Goal: Task Accomplishment & Management: Manage account settings

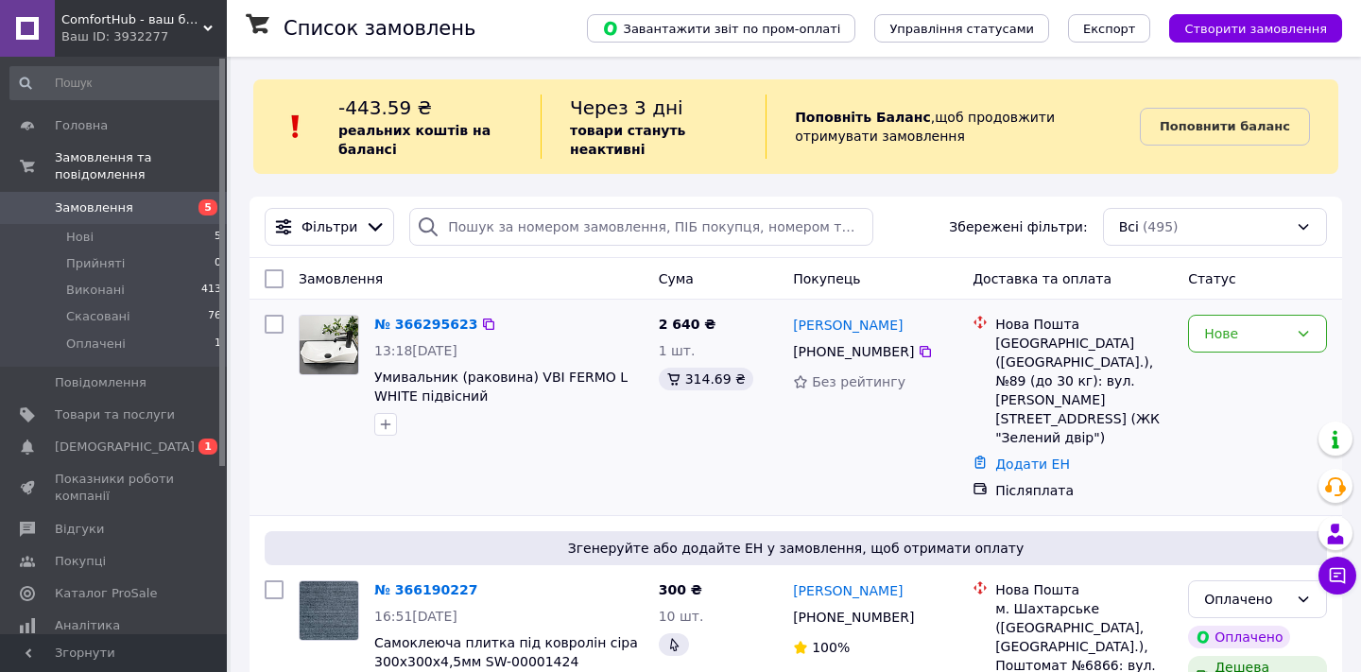
click at [333, 339] on img at bounding box center [329, 345] width 59 height 59
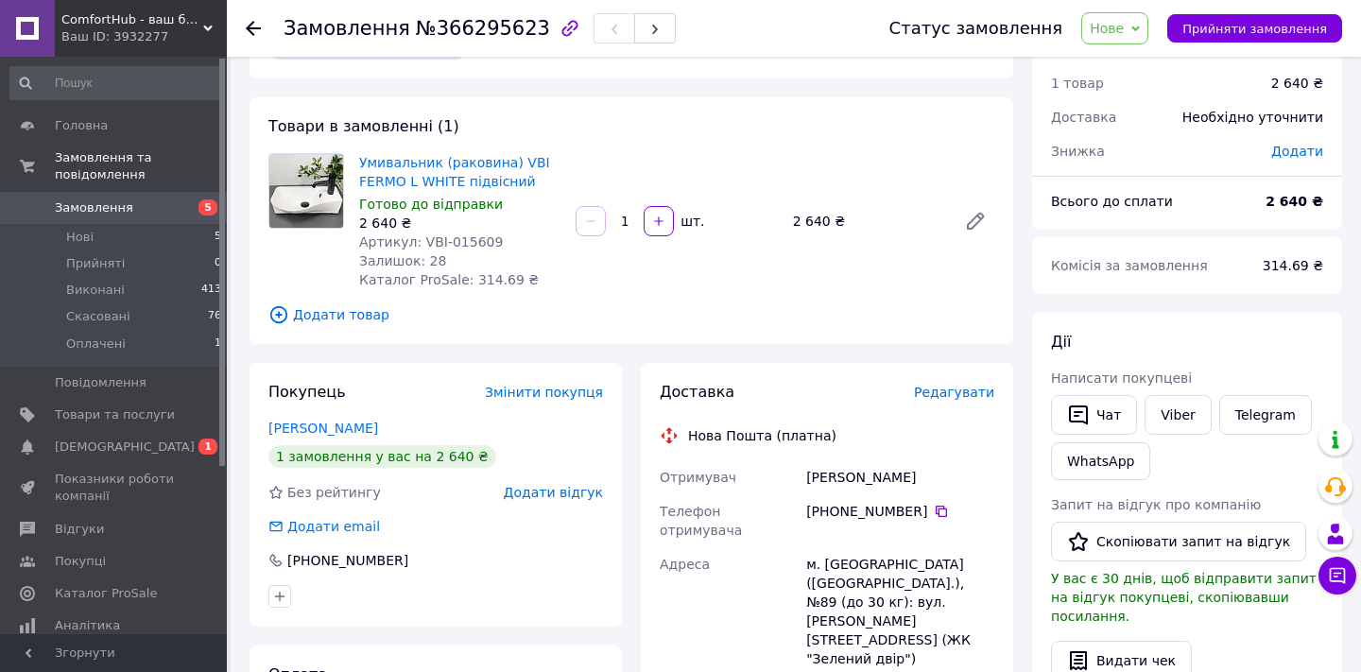
scroll to position [62, 0]
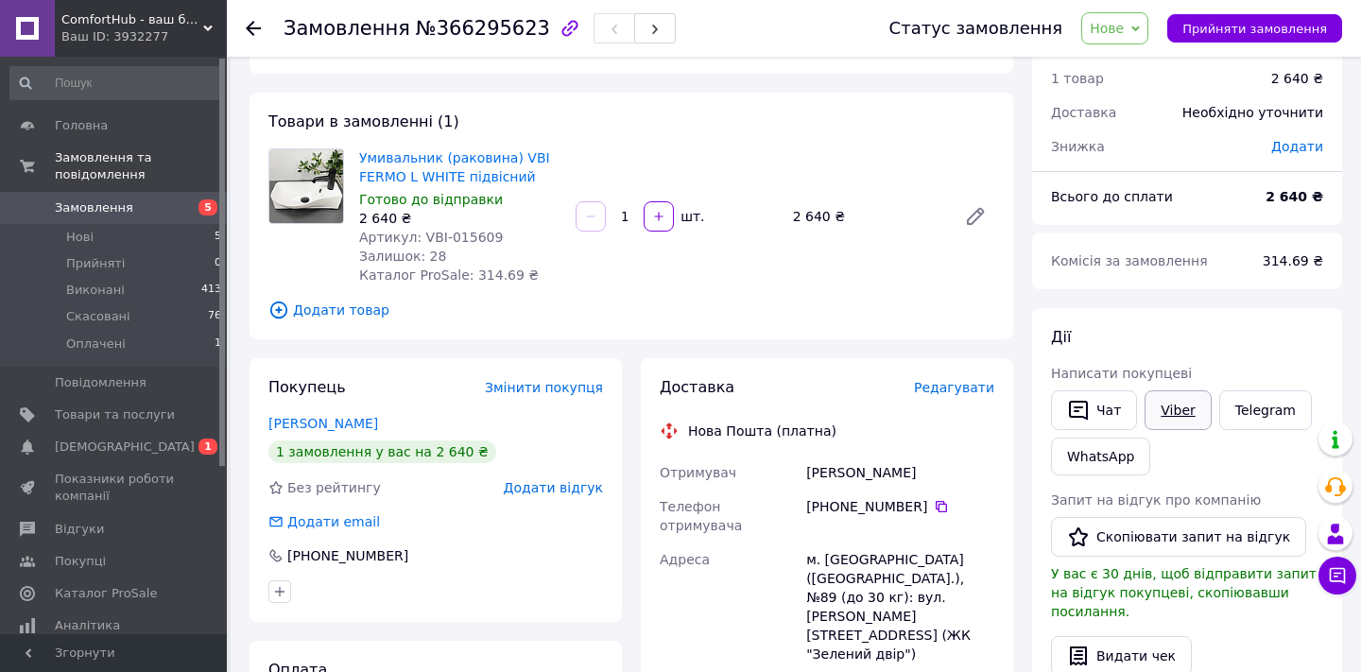
click at [1186, 408] on link "Viber" at bounding box center [1177, 410] width 66 height 40
drag, startPoint x: 403, startPoint y: 32, endPoint x: 524, endPoint y: 41, distance: 121.2
click at [524, 41] on div "Замовлення №366295623" at bounding box center [479, 28] width 392 height 32
copy span "№366295623"
drag, startPoint x: 357, startPoint y: 154, endPoint x: 525, endPoint y: 177, distance: 169.7
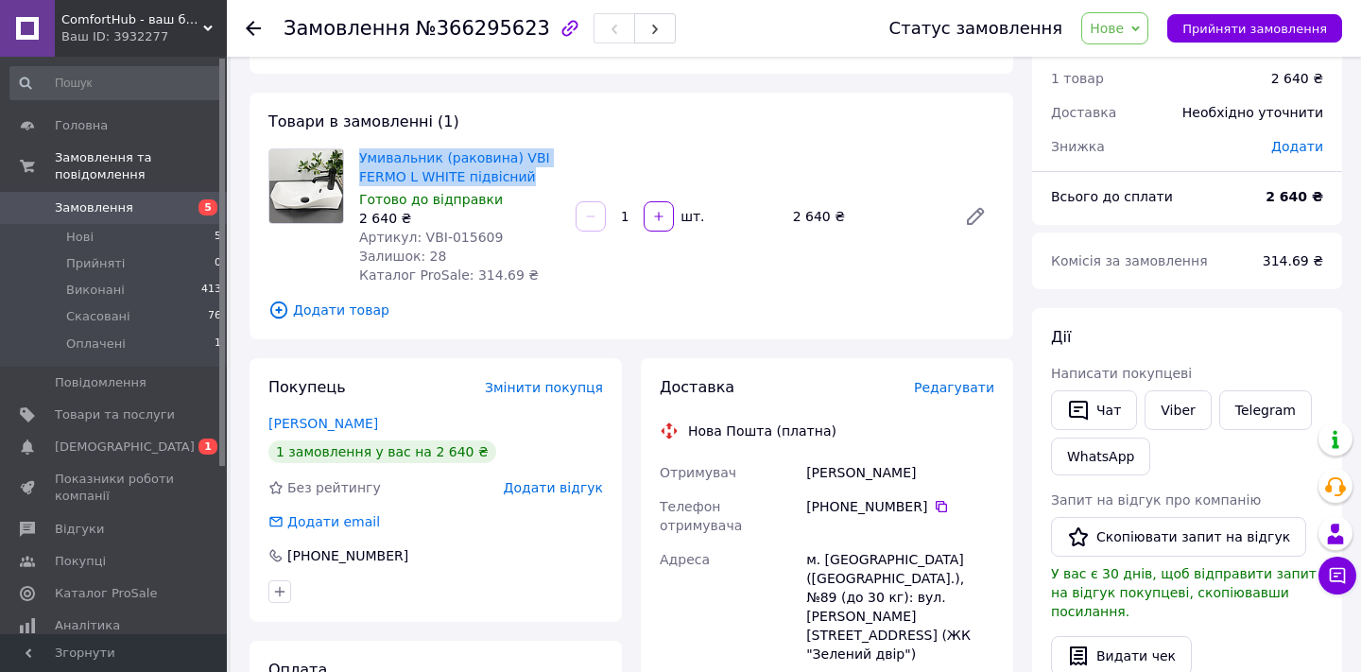
click at [525, 177] on div "Умивальник (раковина) VBI FERMO L WHITE підвісний Готово до відправки 2 640 ₴ А…" at bounding box center [459, 217] width 216 height 144
copy link "Умивальник (раковина) VBI FERMO L WHITE підвісний"
click at [103, 414] on span "Товари та послуги" at bounding box center [115, 414] width 120 height 17
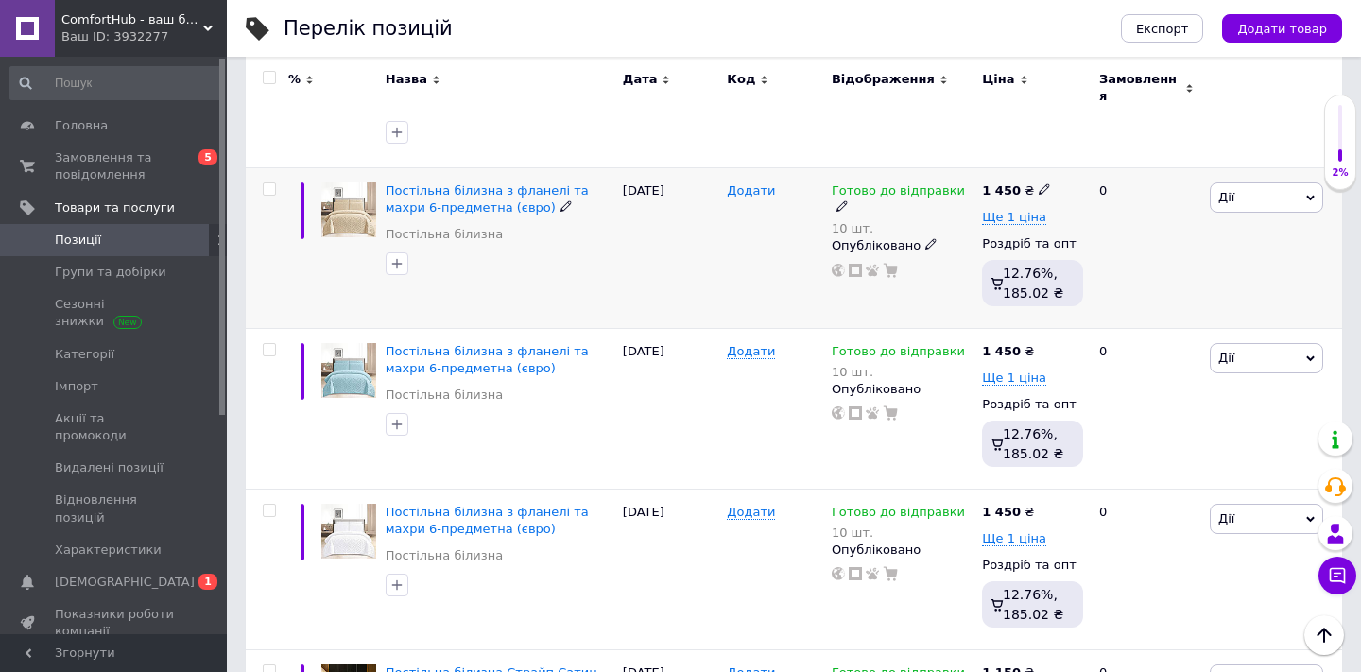
click at [270, 183] on input "checkbox" at bounding box center [269, 189] width 12 height 12
checkbox input "true"
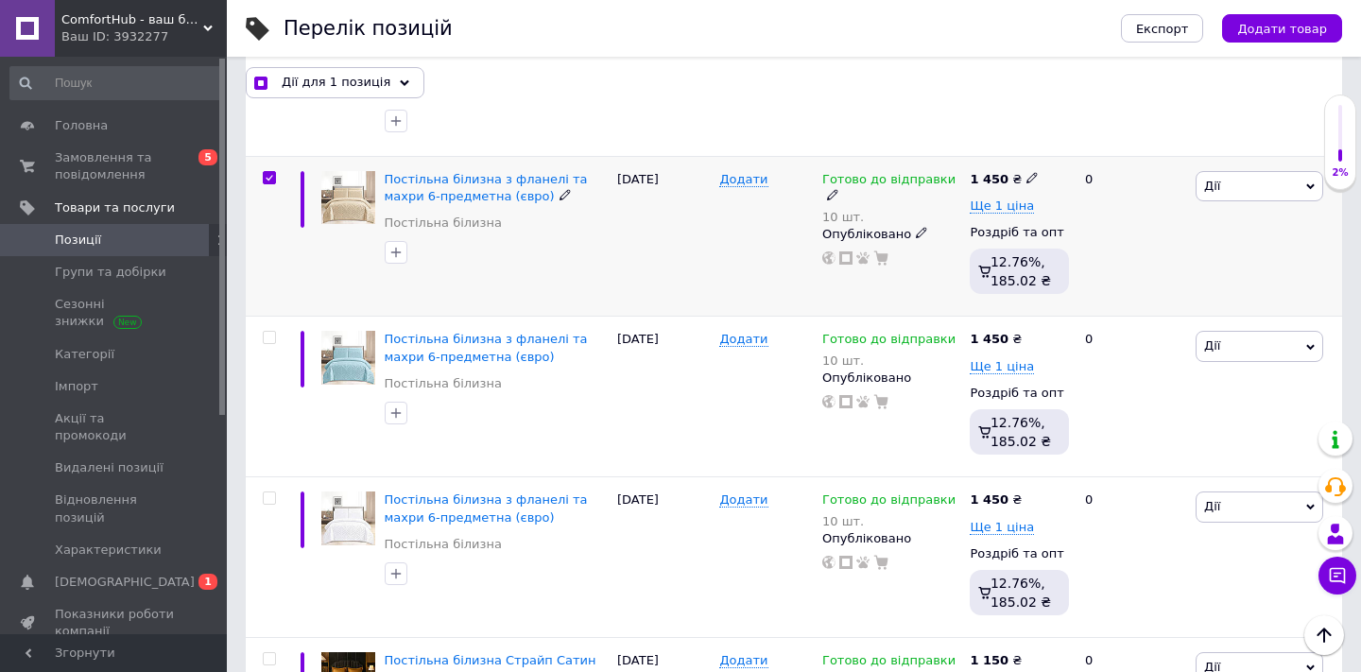
scroll to position [1291, 0]
click at [267, 338] on input "checkbox" at bounding box center [269, 338] width 12 height 12
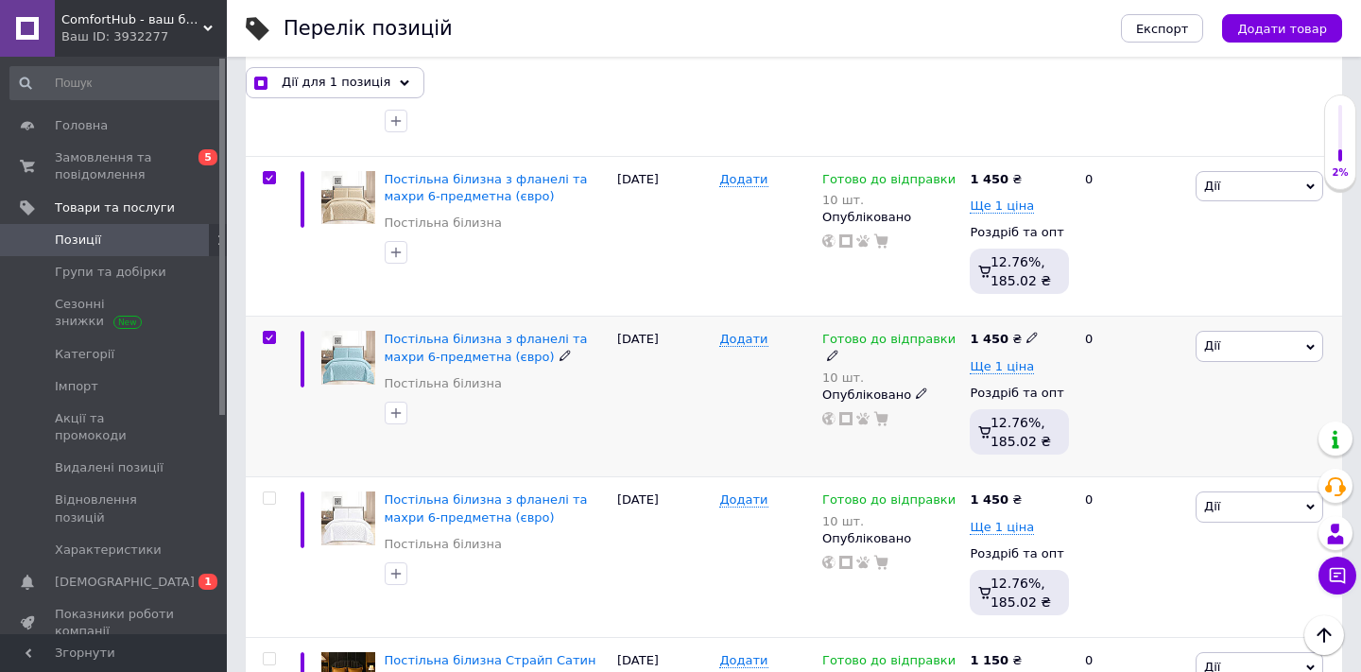
checkbox input "true"
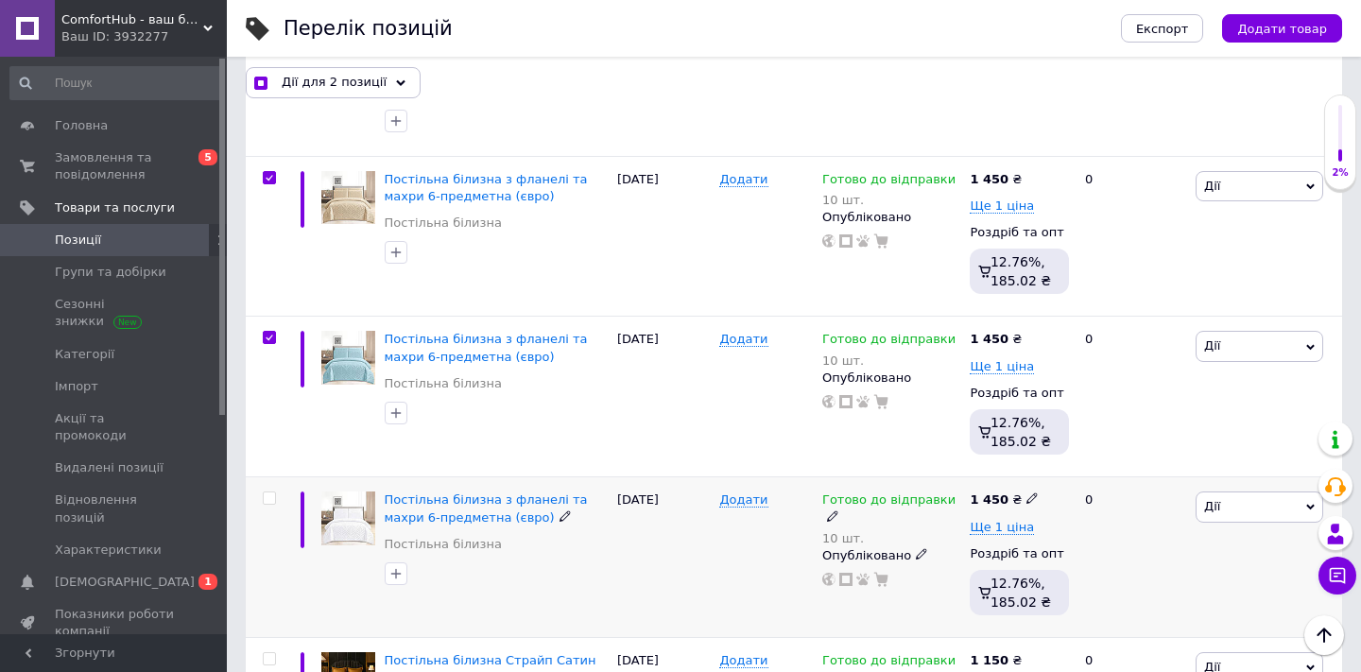
click at [271, 489] on div at bounding box center [267, 557] width 43 height 161
checkbox input "true"
click at [272, 502] on input "checkbox" at bounding box center [269, 498] width 12 height 12
checkbox input "true"
click at [396, 86] on icon at bounding box center [400, 82] width 9 height 9
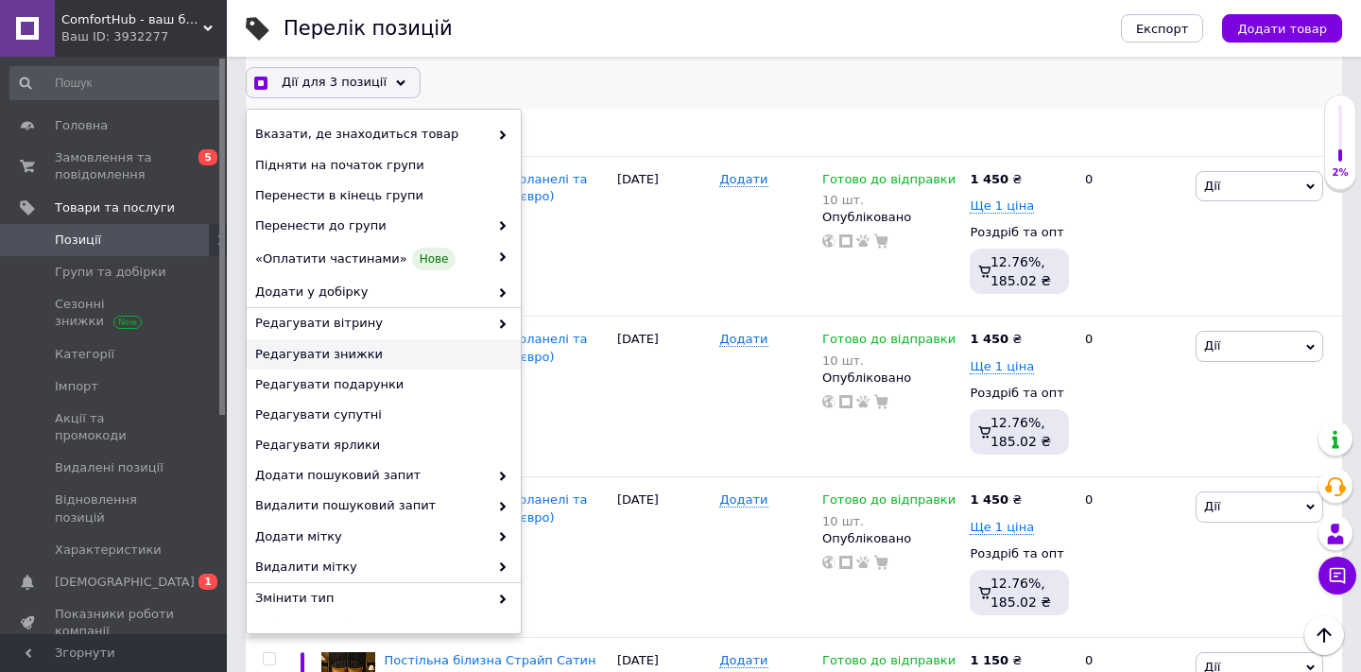
click at [334, 351] on span "Редагувати знижки" at bounding box center [381, 354] width 252 height 17
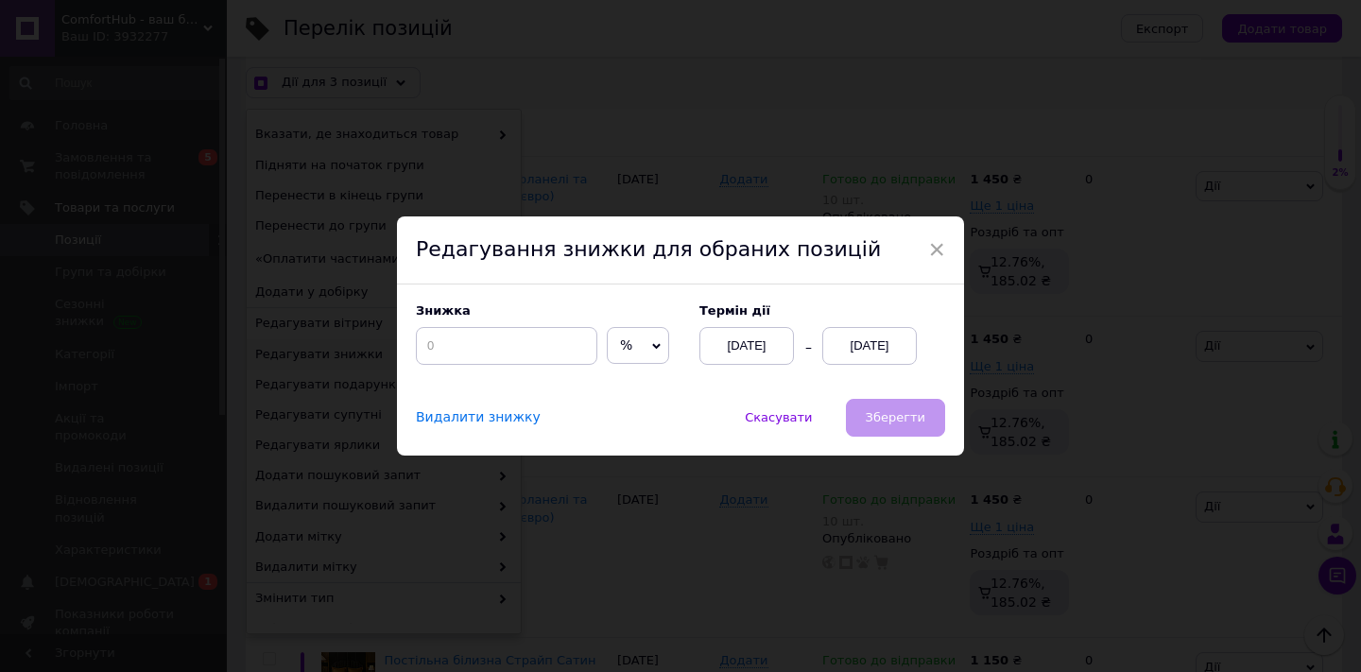
scroll to position [1214, 0]
click at [457, 355] on input at bounding box center [506, 346] width 181 height 38
checkbox input "true"
type input "1"
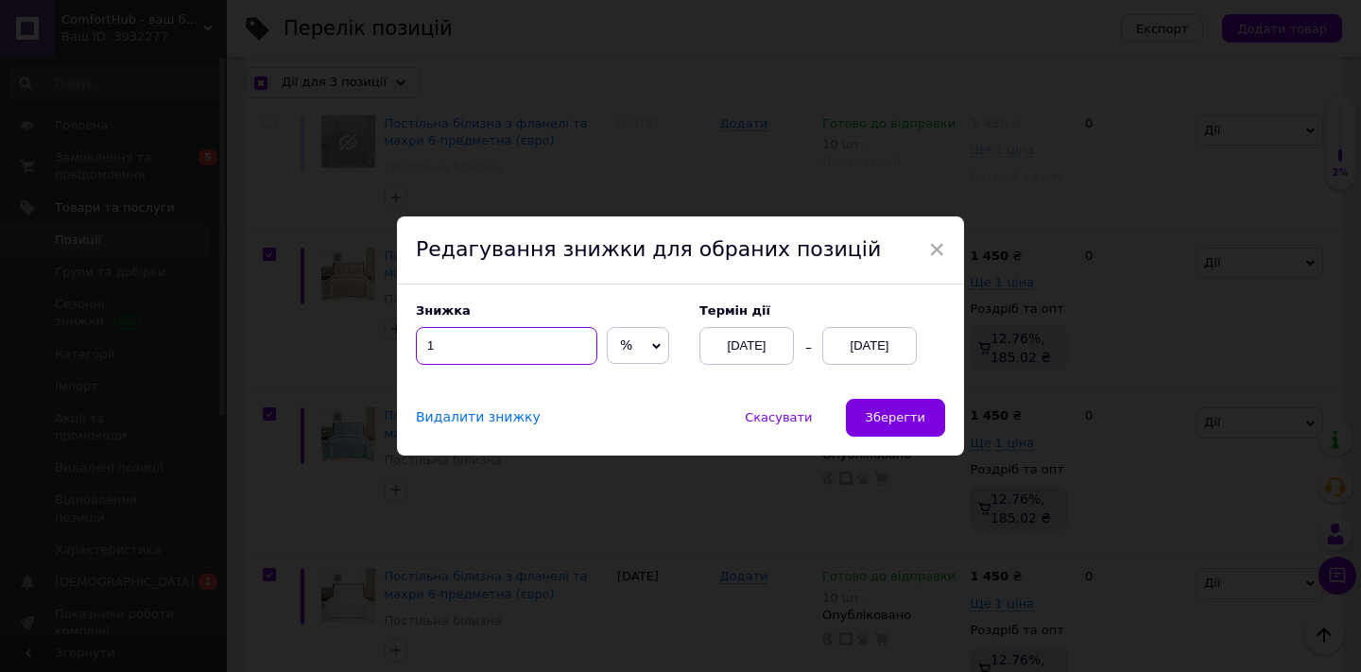
checkbox input "true"
type input "10"
click at [616, 336] on span "%" at bounding box center [638, 346] width 62 height 38
click at [608, 395] on li "₴" at bounding box center [638, 384] width 60 height 26
click at [529, 349] on input "10" at bounding box center [506, 346] width 181 height 38
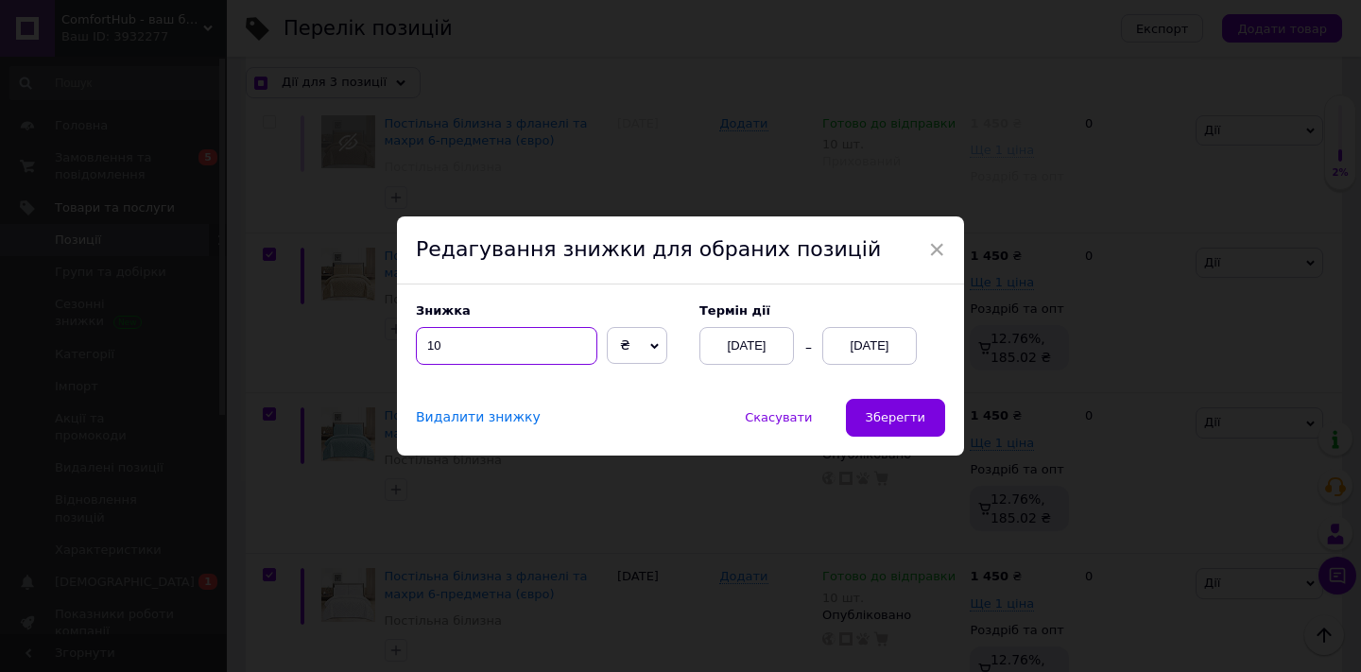
checkbox input "true"
type input "100"
checkbox input "true"
type input "100"
click at [902, 339] on div "[DATE]" at bounding box center [869, 346] width 94 height 38
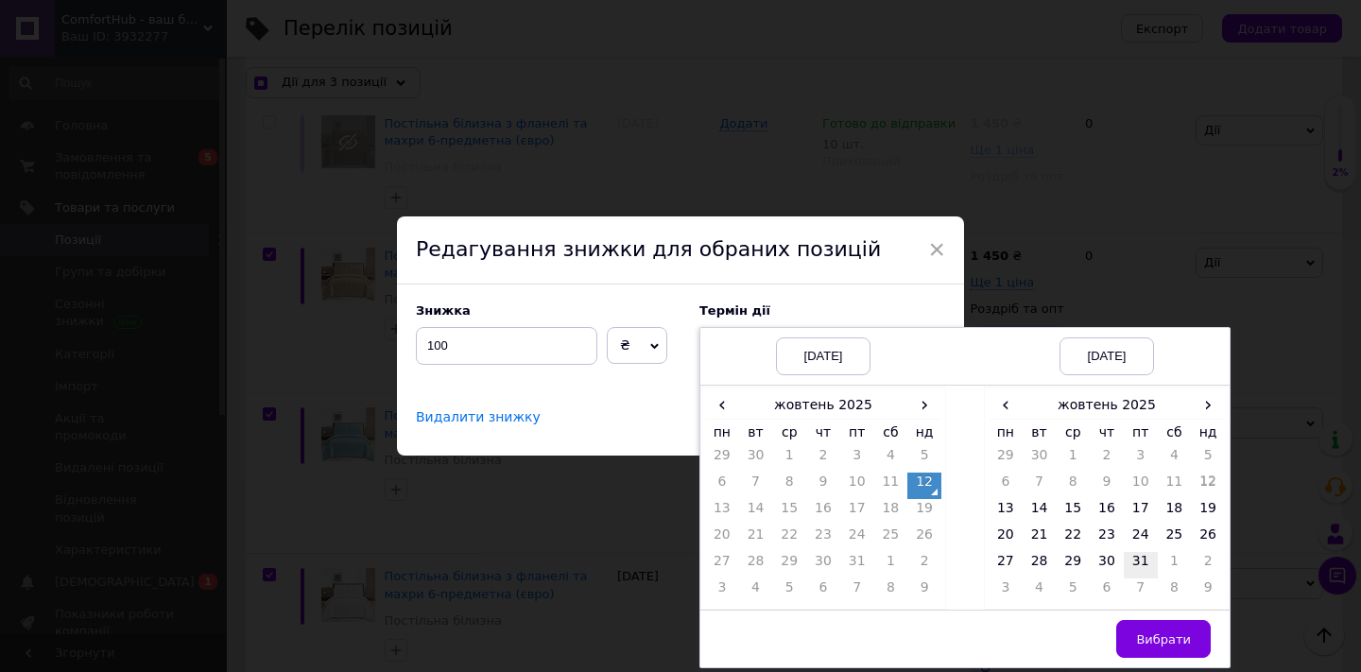
click at [1131, 559] on td "31" at bounding box center [1140, 565] width 34 height 26
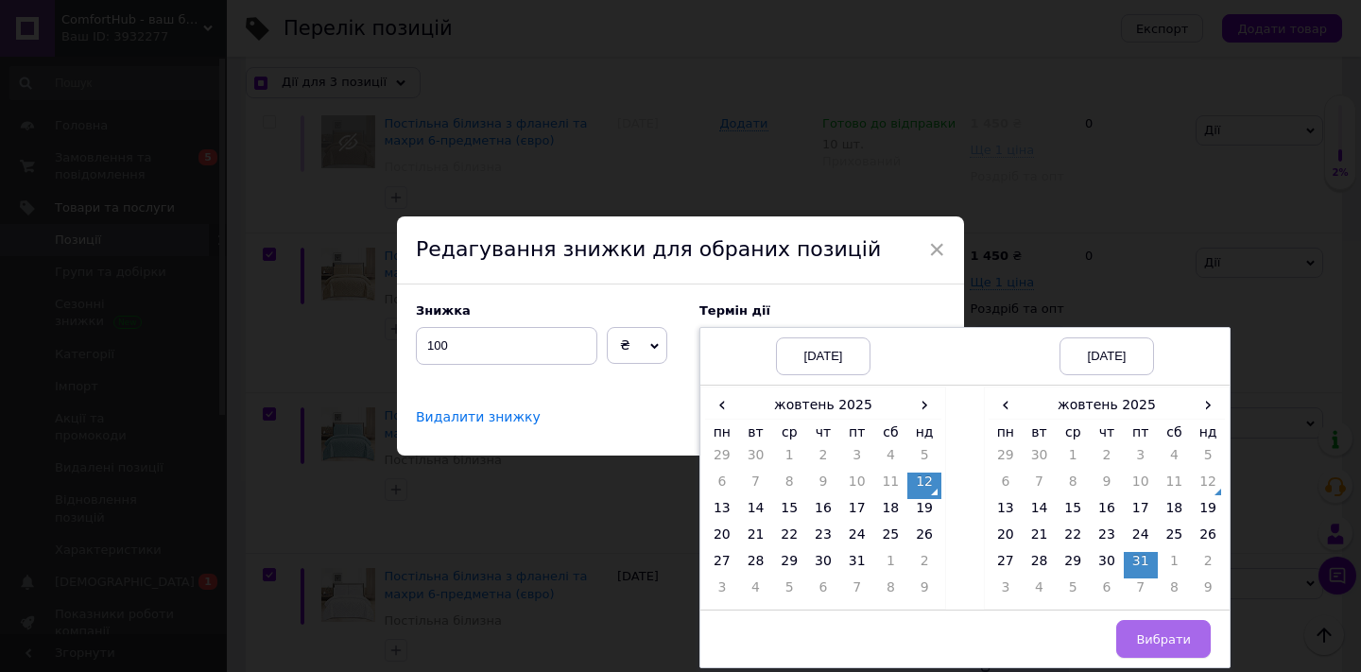
click at [1148, 640] on span "Вибрати" at bounding box center [1163, 639] width 55 height 14
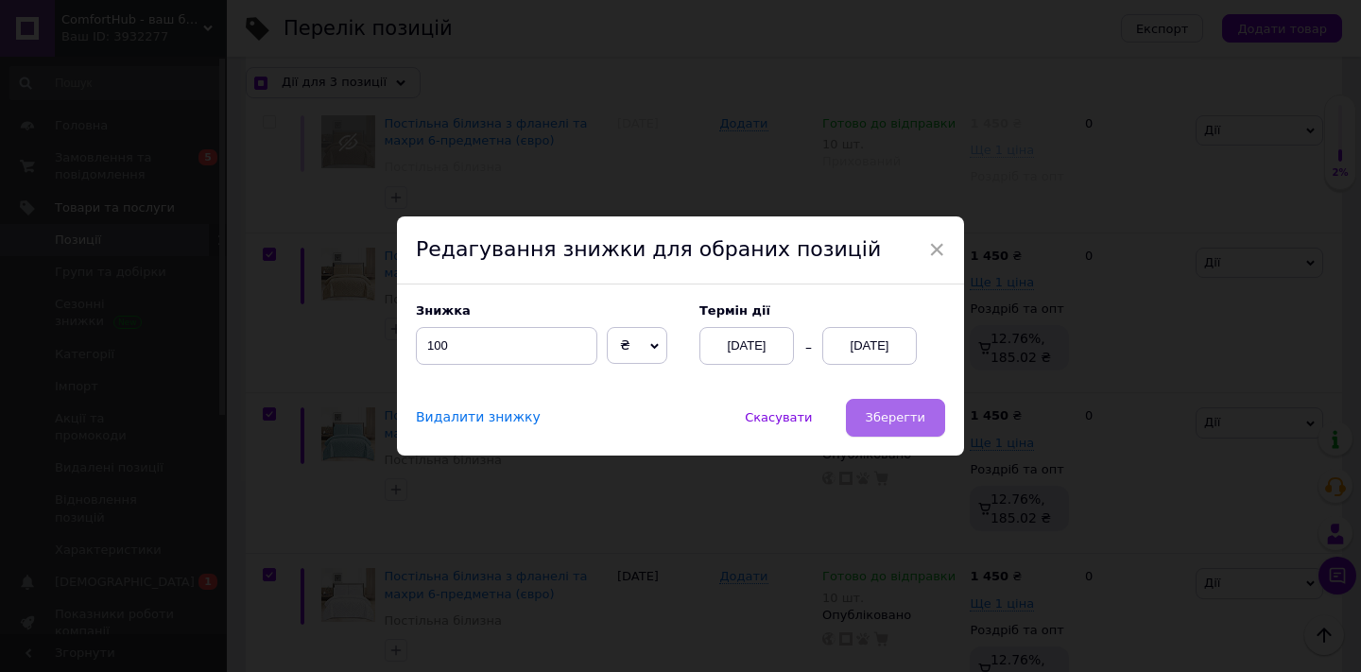
click at [884, 422] on span "Зберегти" at bounding box center [895, 417] width 60 height 14
checkbox input "true"
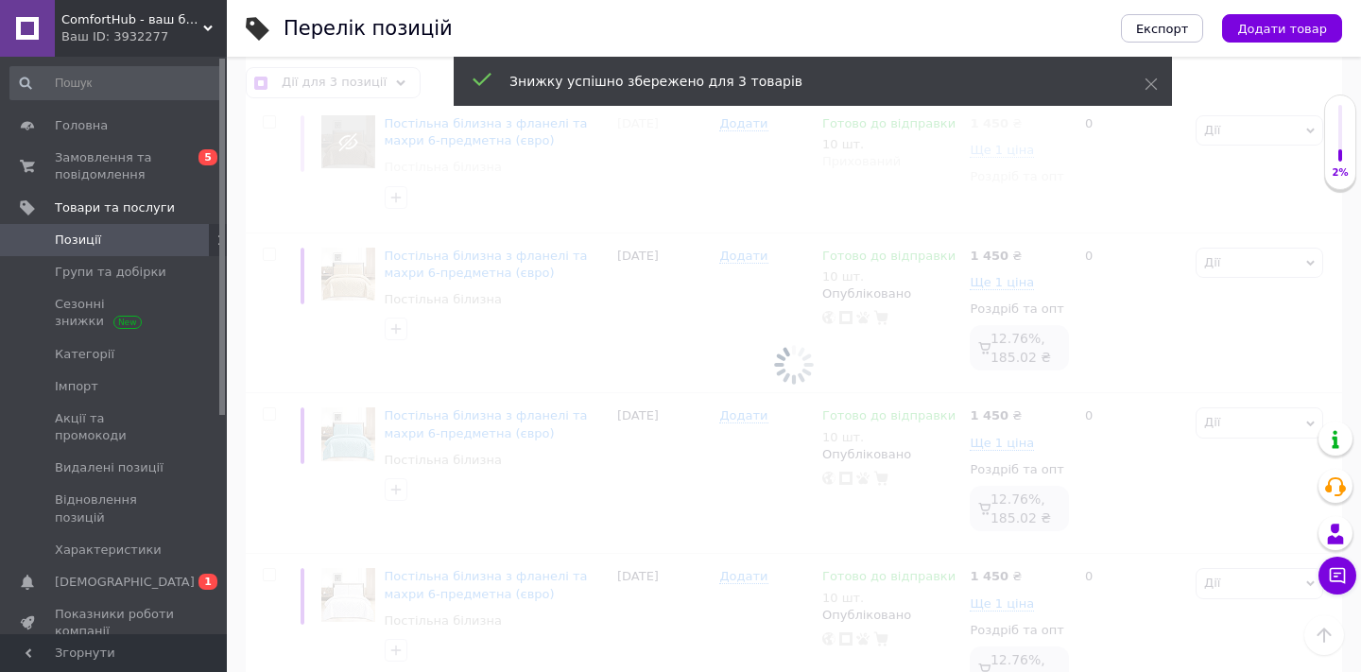
checkbox input "false"
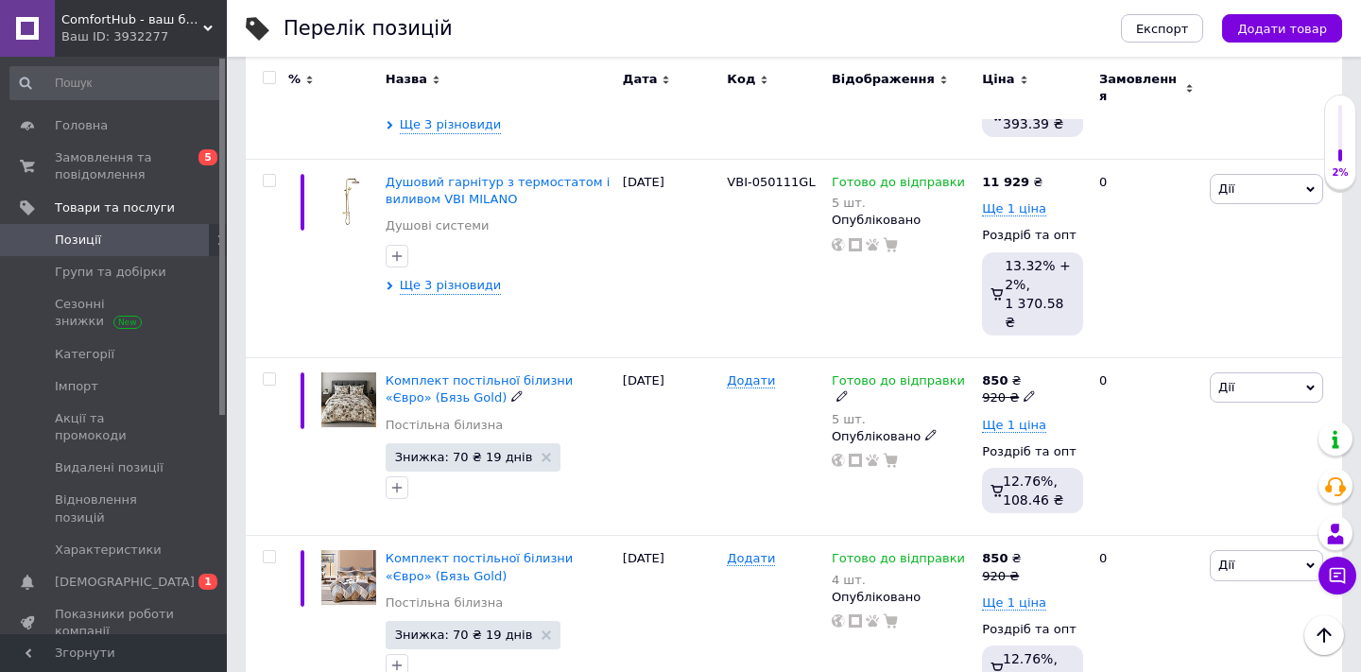
scroll to position [2726, 0]
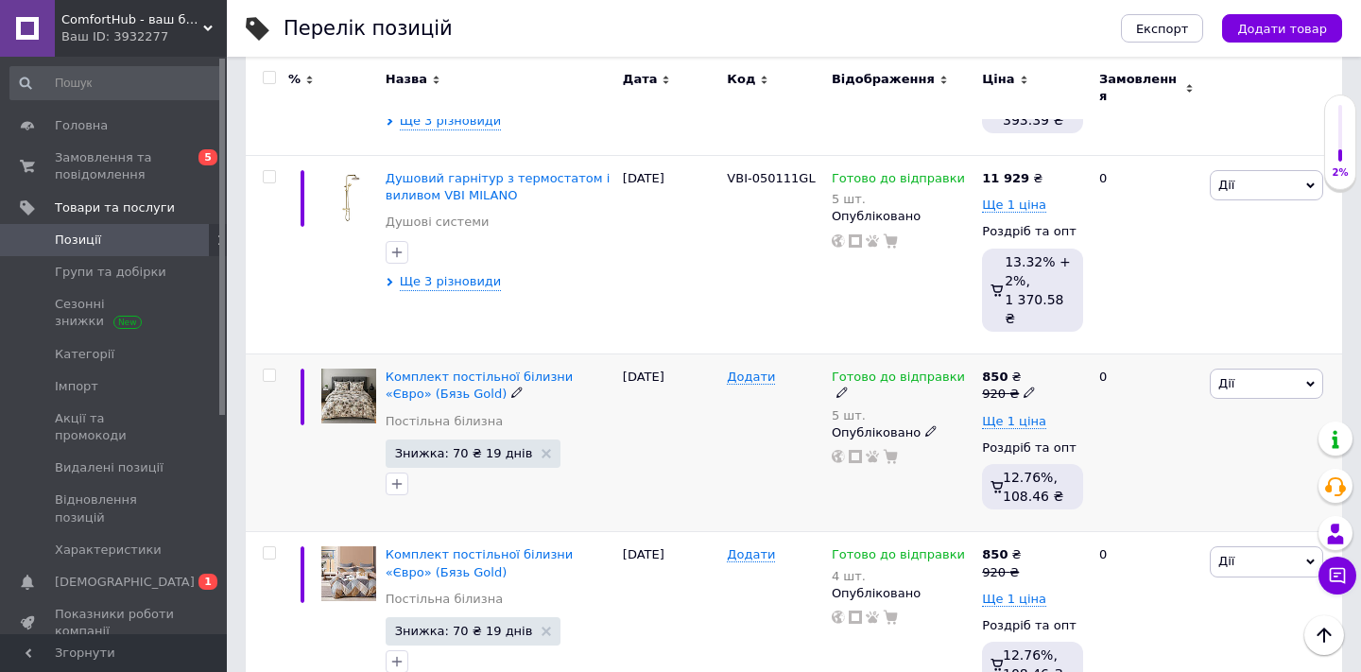
click at [267, 369] on input "checkbox" at bounding box center [269, 375] width 12 height 12
checkbox input "true"
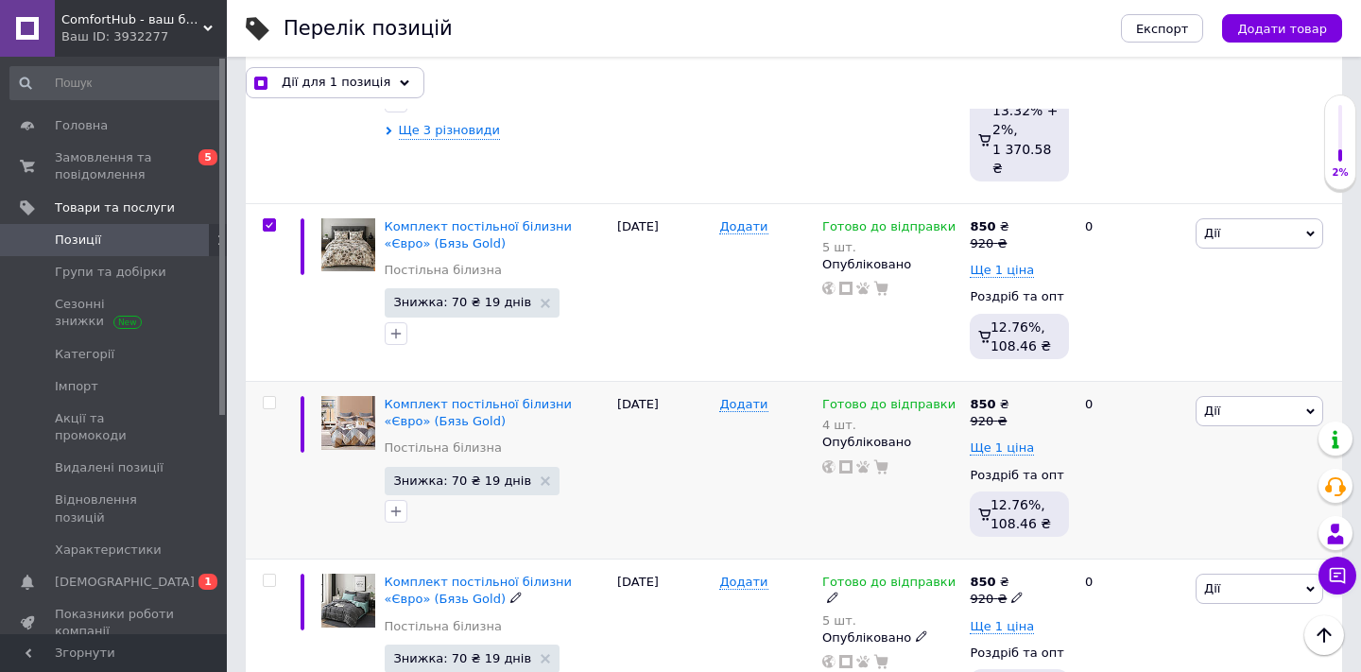
scroll to position [2894, 0]
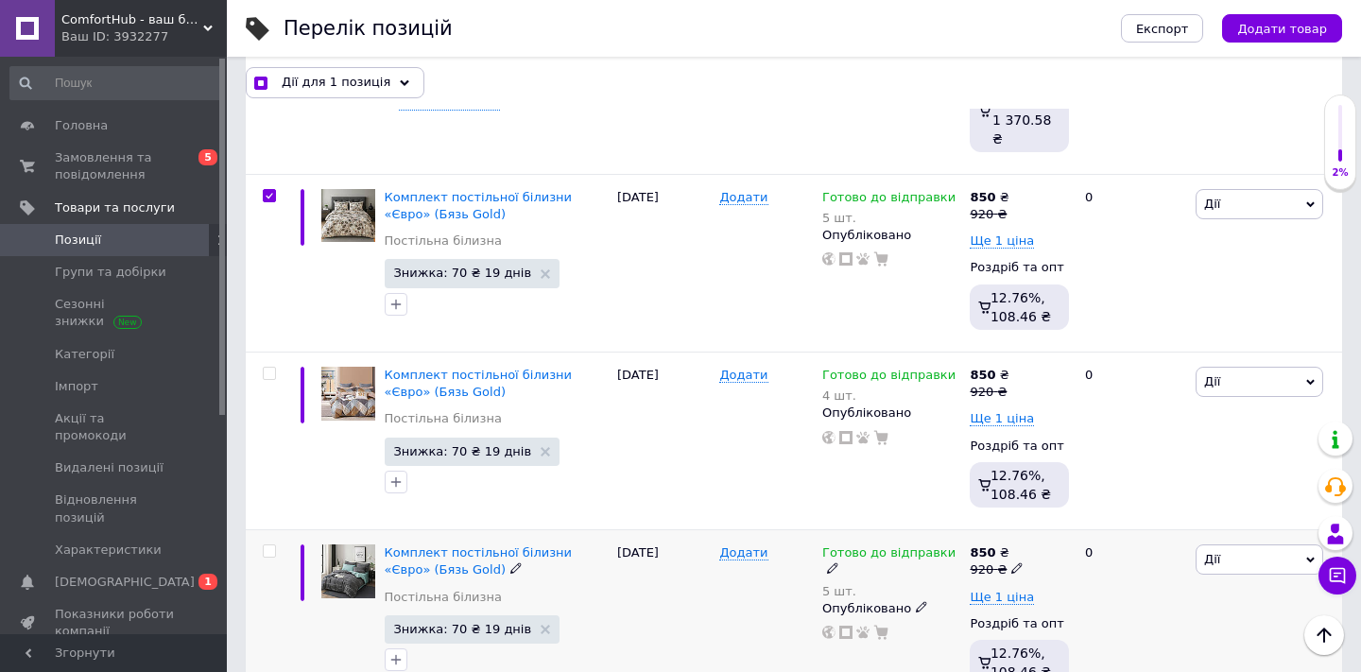
click at [267, 545] on input "checkbox" at bounding box center [269, 551] width 12 height 12
checkbox input "true"
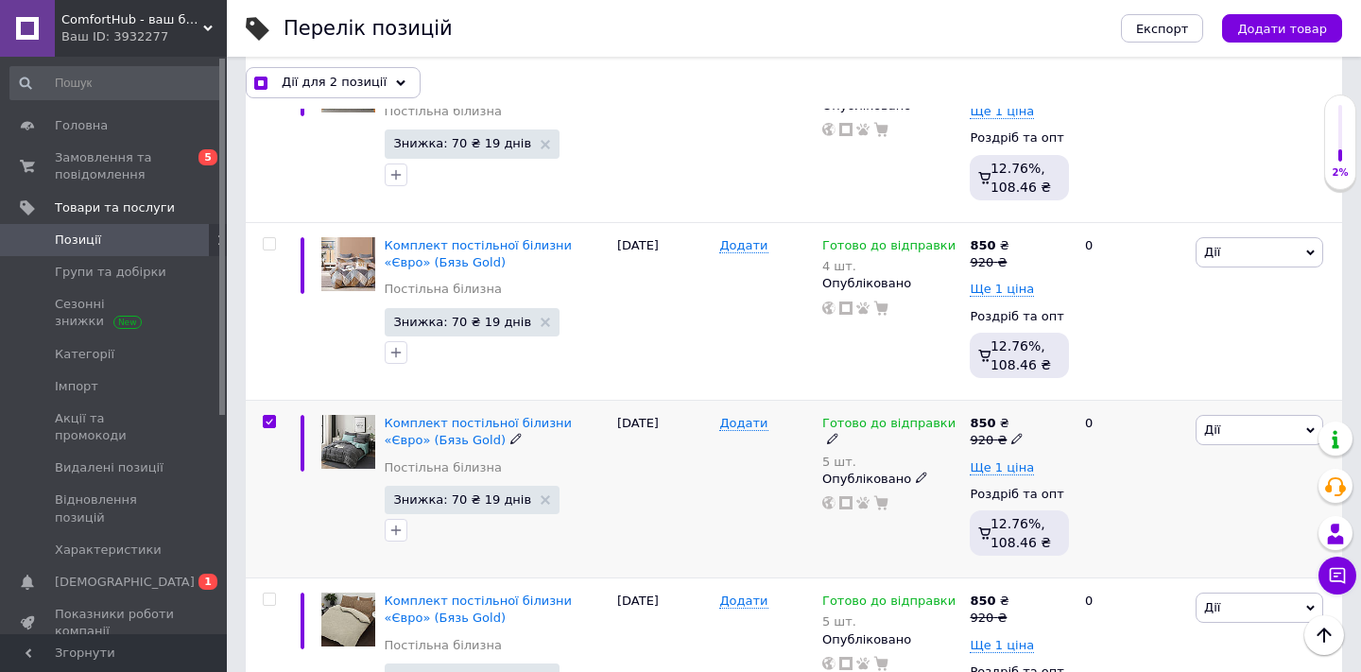
scroll to position [3024, 0]
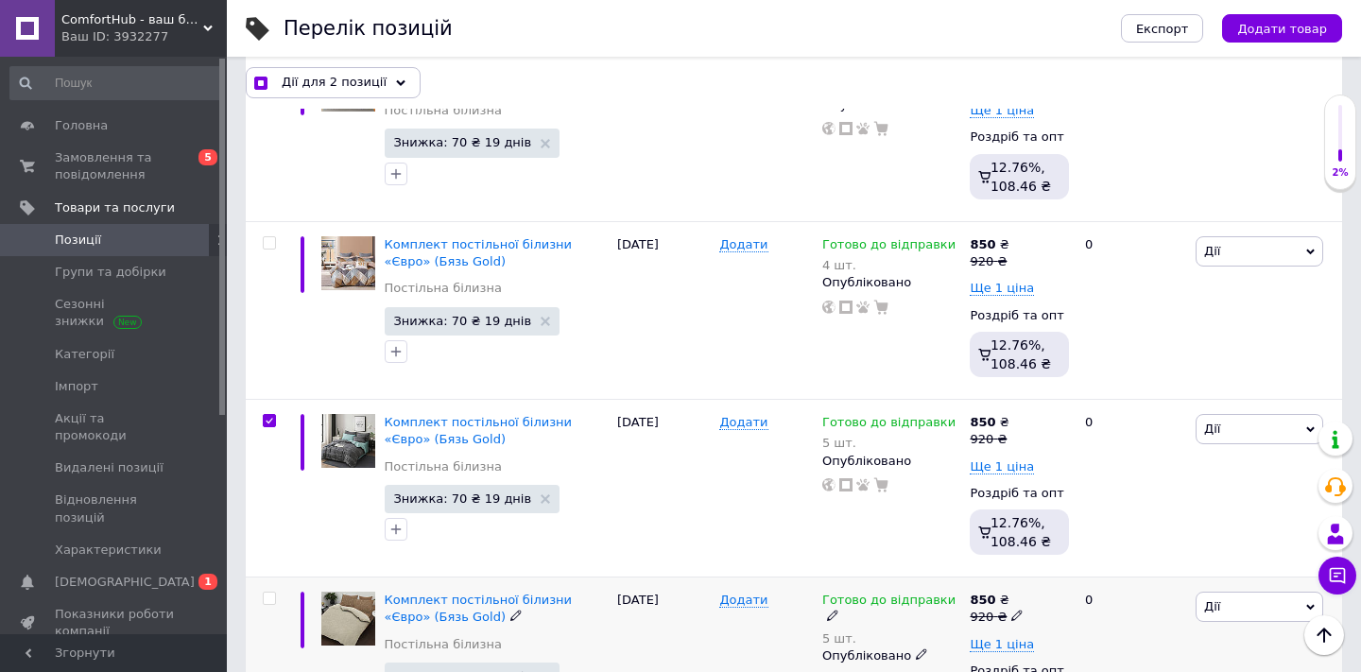
click at [272, 592] on input "checkbox" at bounding box center [269, 598] width 12 height 12
checkbox input "true"
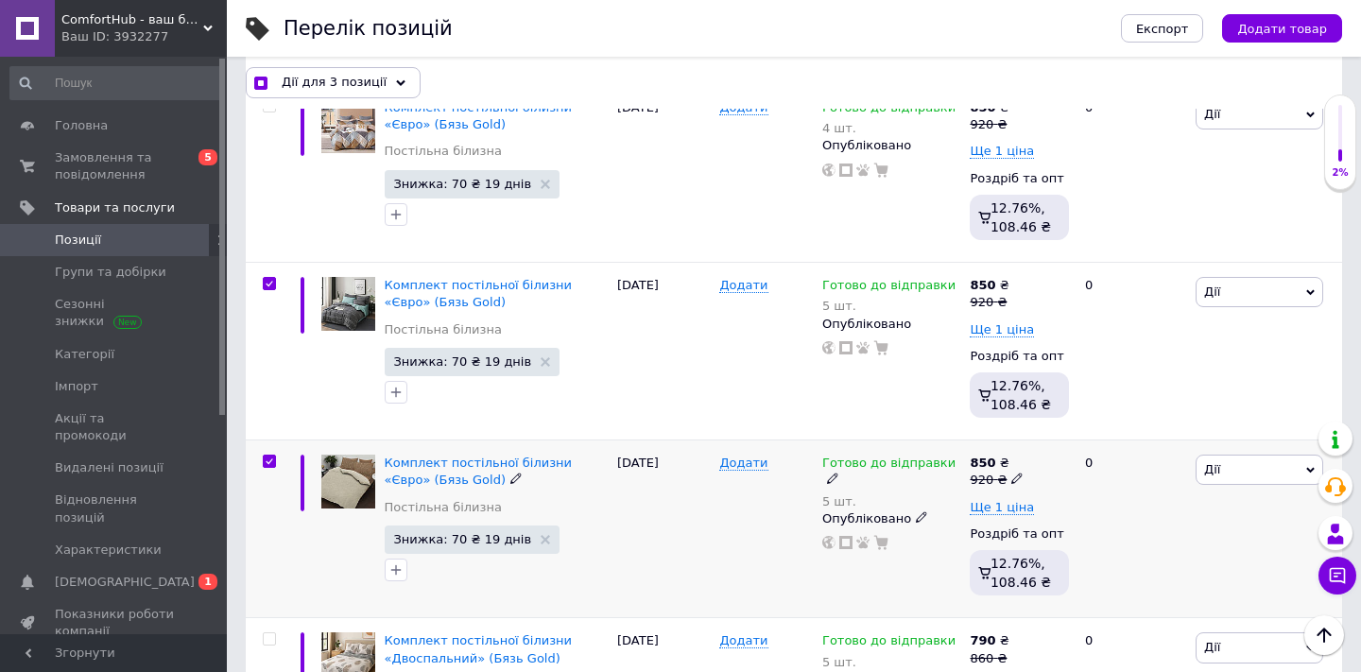
scroll to position [3252, 0]
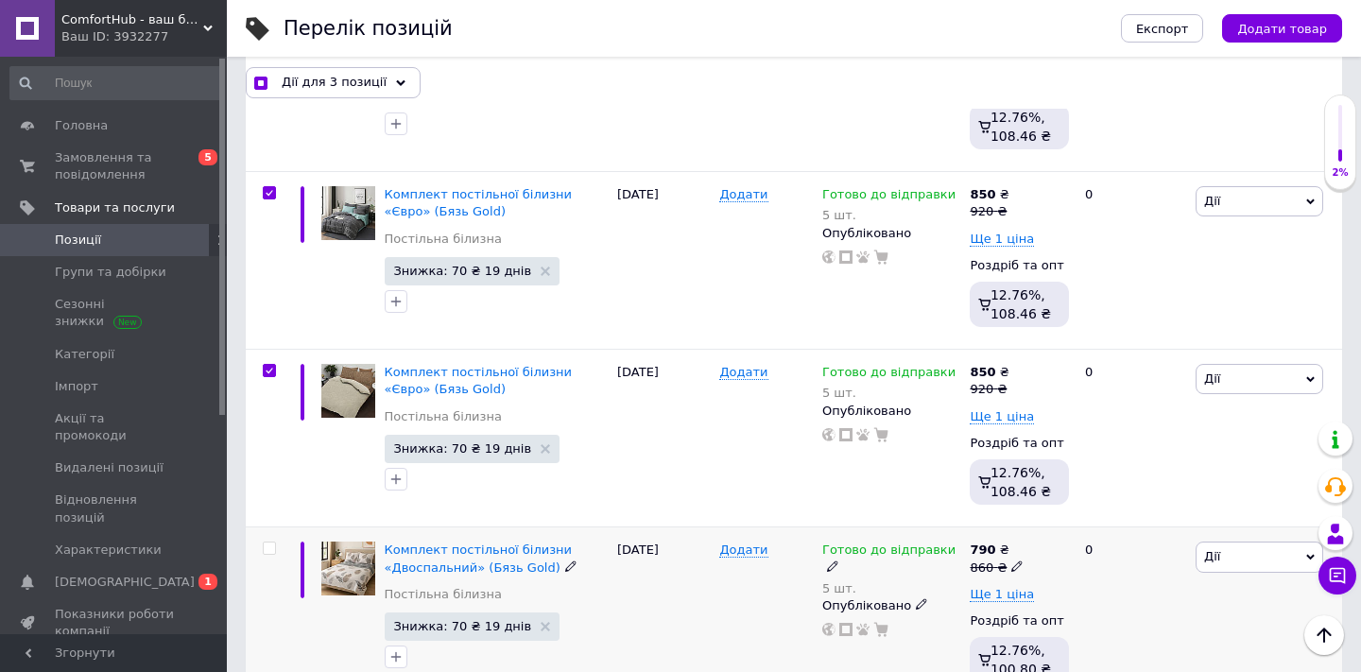
click at [270, 542] on input "checkbox" at bounding box center [269, 548] width 12 height 12
checkbox input "true"
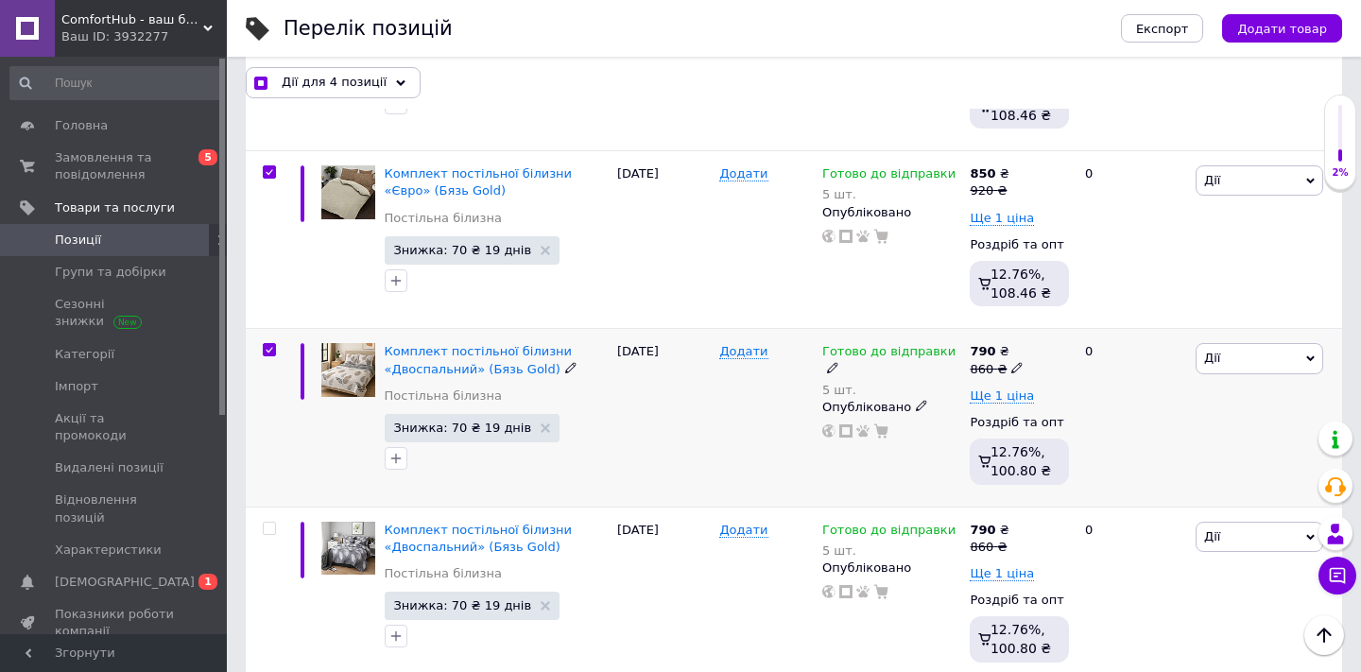
scroll to position [3539, 0]
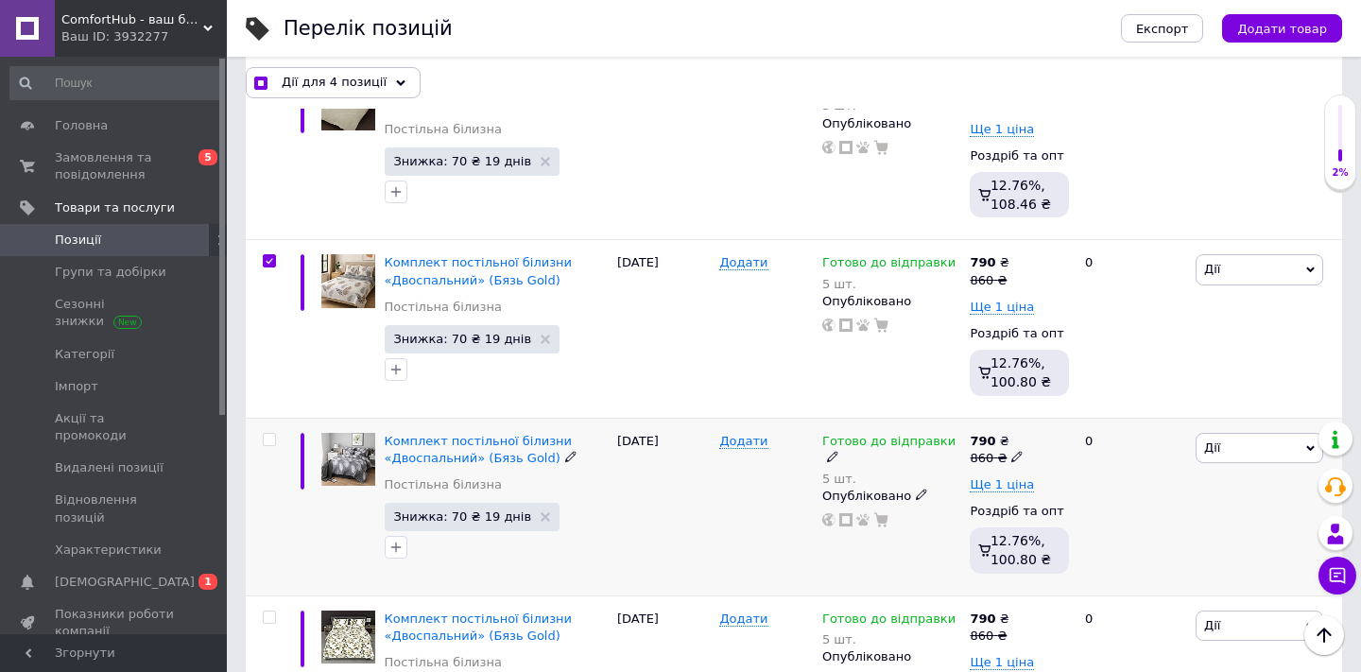
click at [268, 418] on div at bounding box center [267, 507] width 43 height 178
checkbox input "true"
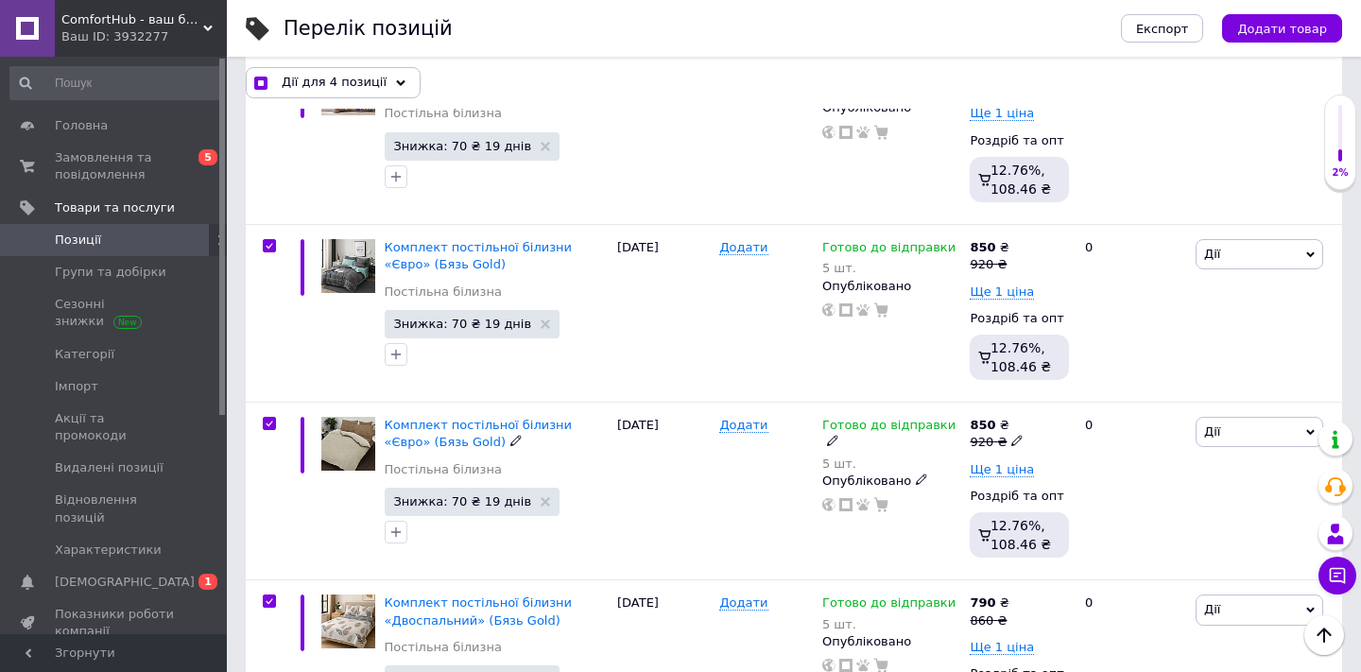
scroll to position [3226, 0]
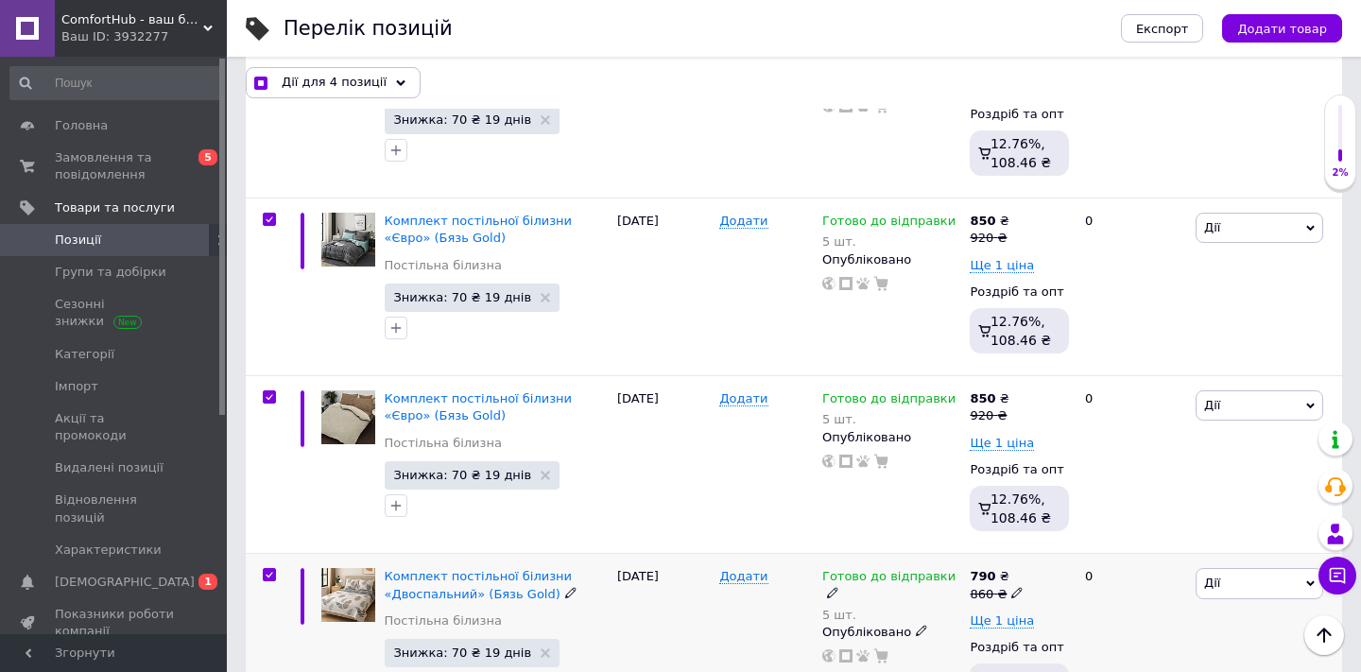
click at [266, 569] on input "checkbox" at bounding box center [269, 575] width 12 height 12
checkbox input "false"
click at [396, 80] on use at bounding box center [400, 82] width 9 height 6
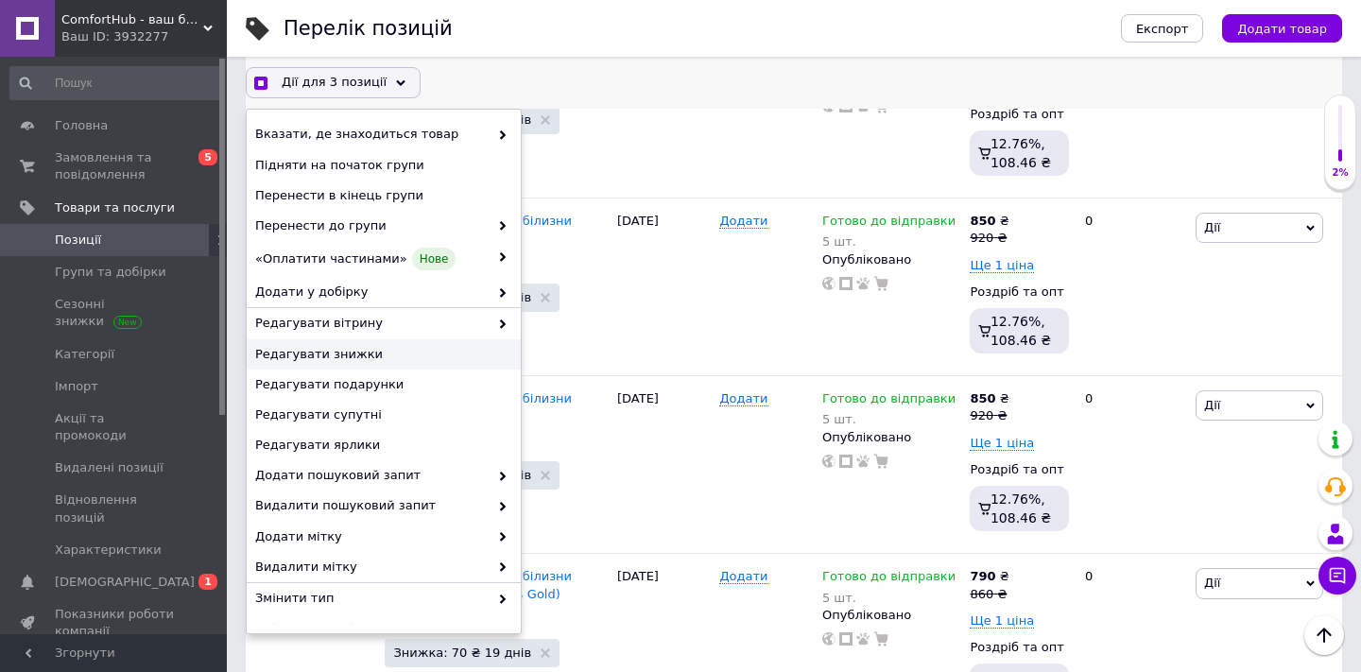
click at [313, 360] on span "Редагувати знижки" at bounding box center [381, 354] width 252 height 17
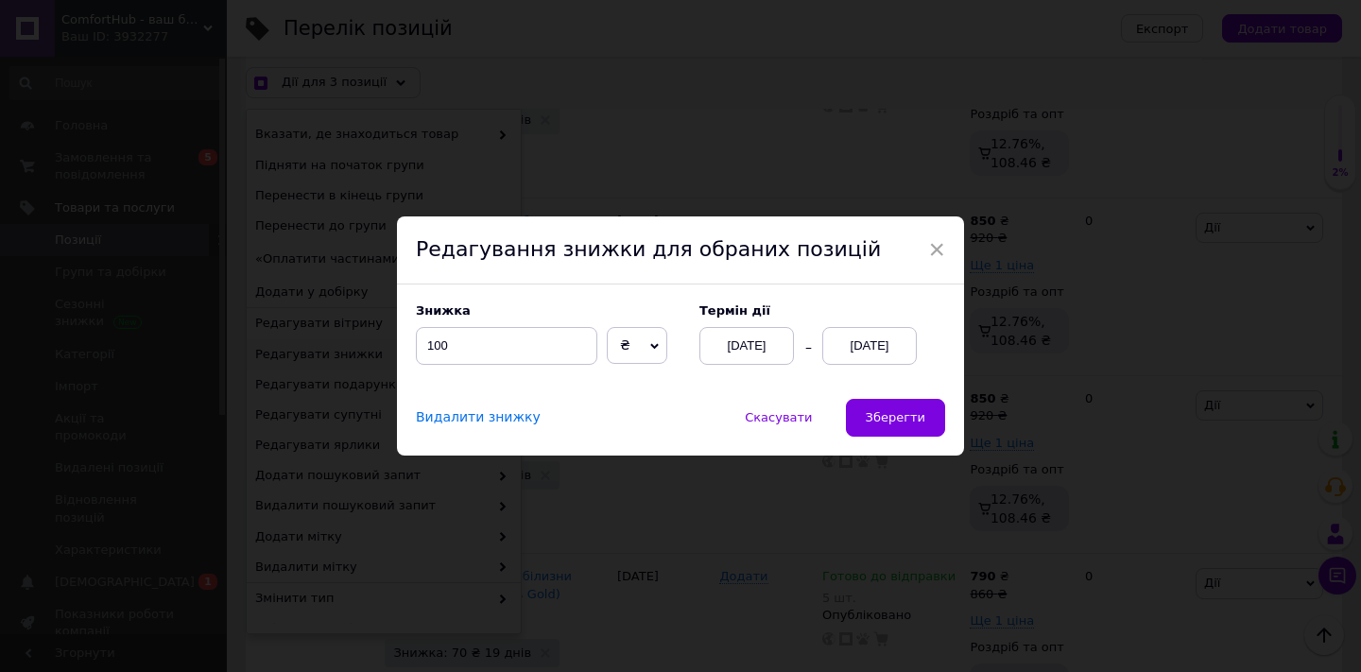
scroll to position [3149, 0]
drag, startPoint x: 487, startPoint y: 352, endPoint x: 432, endPoint y: 352, distance: 54.8
click at [432, 352] on input "100" at bounding box center [506, 346] width 181 height 38
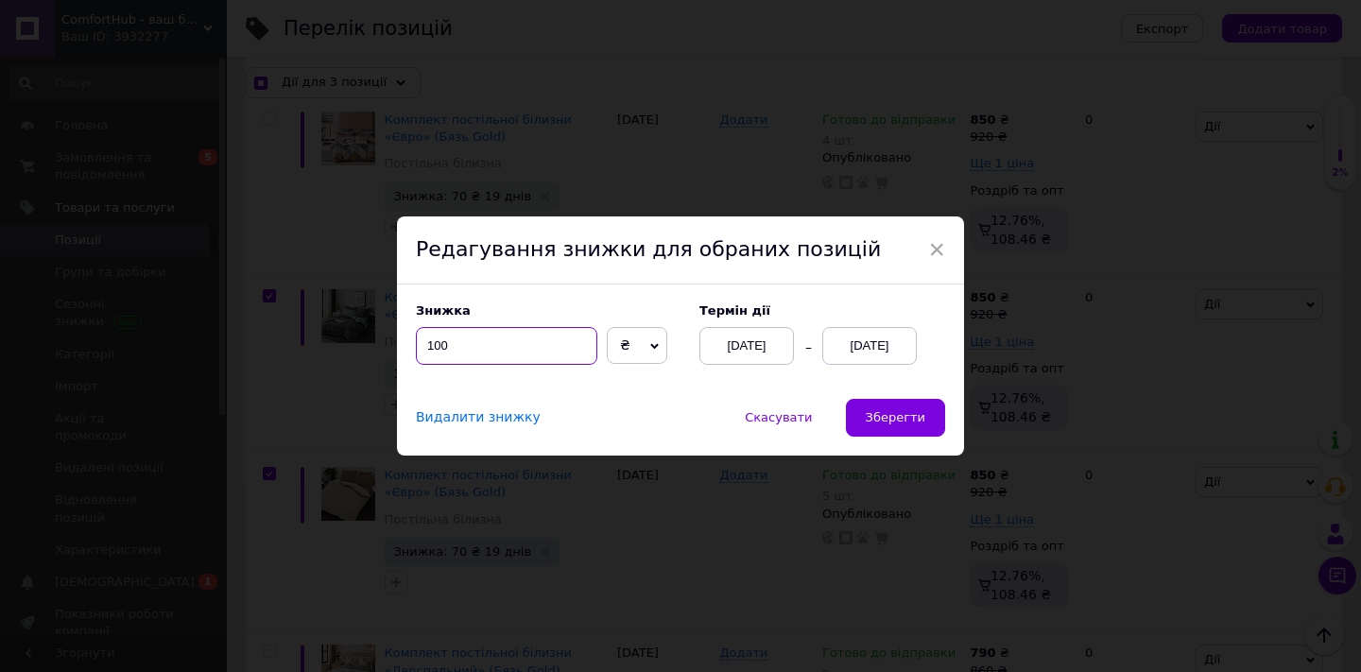
checkbox input "true"
type input "16"
checkbox input "true"
type input "160"
click at [906, 421] on span "Зберегти" at bounding box center [895, 417] width 60 height 14
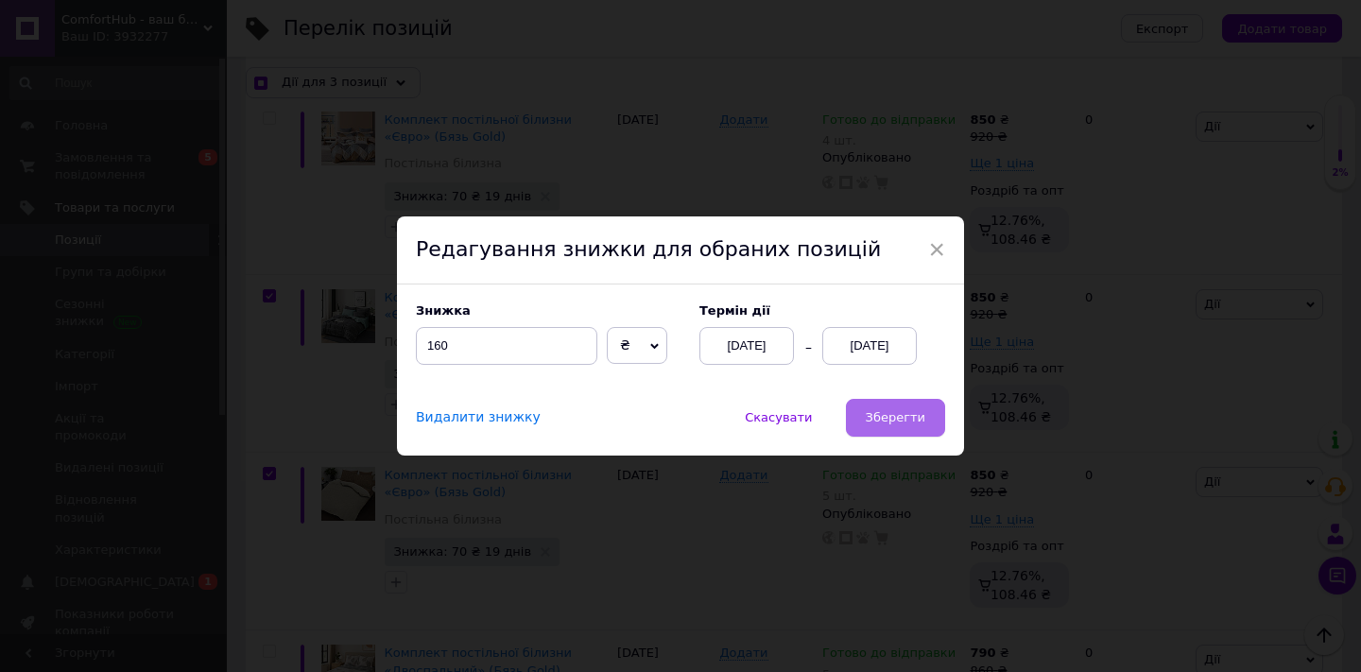
checkbox input "true"
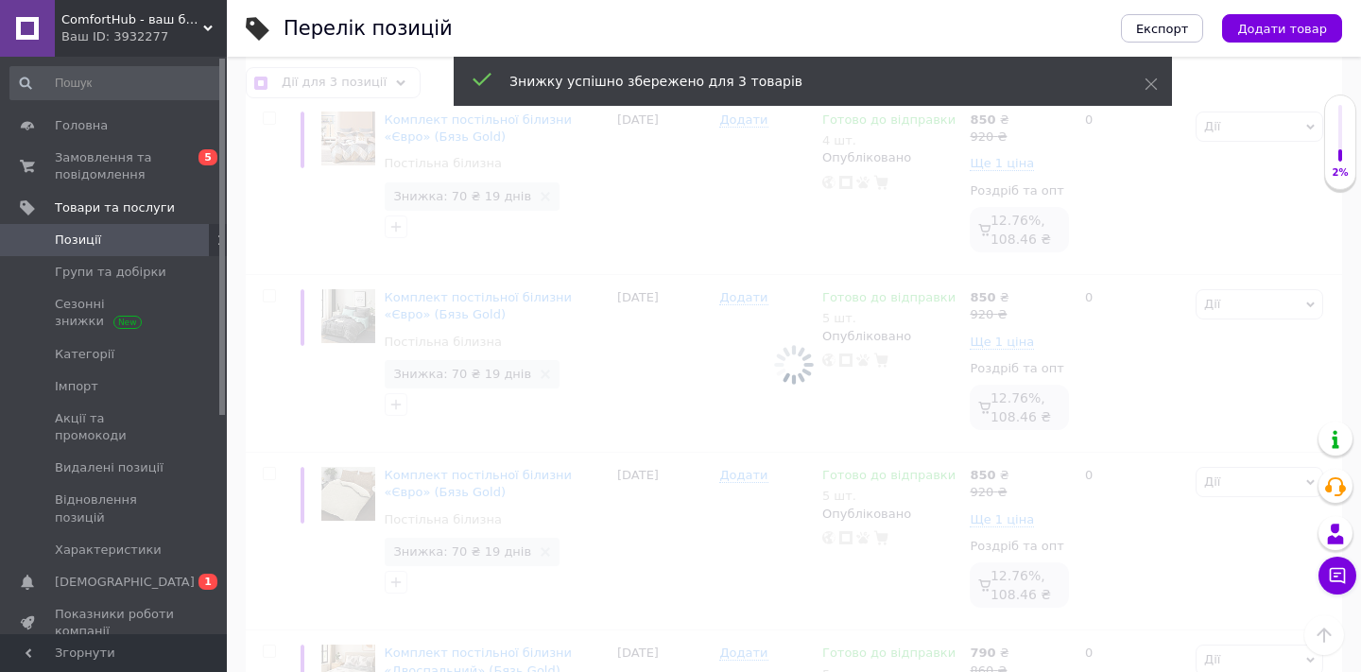
checkbox input "false"
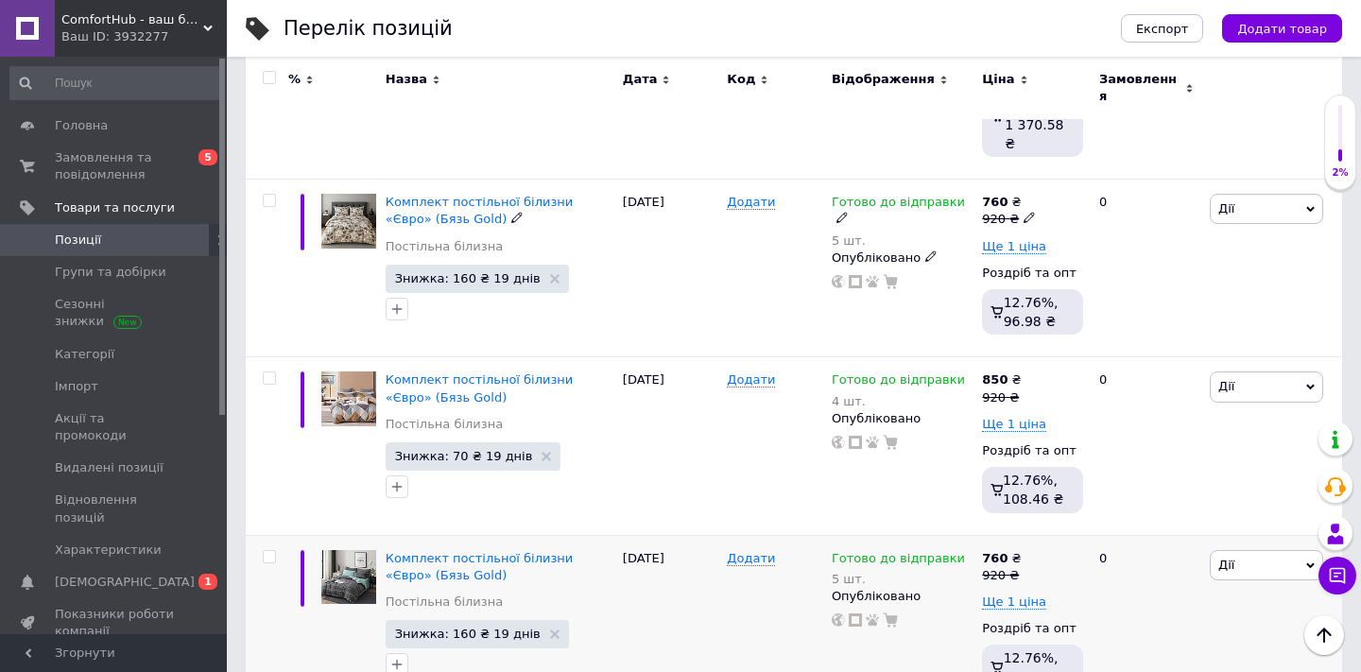
scroll to position [2898, 0]
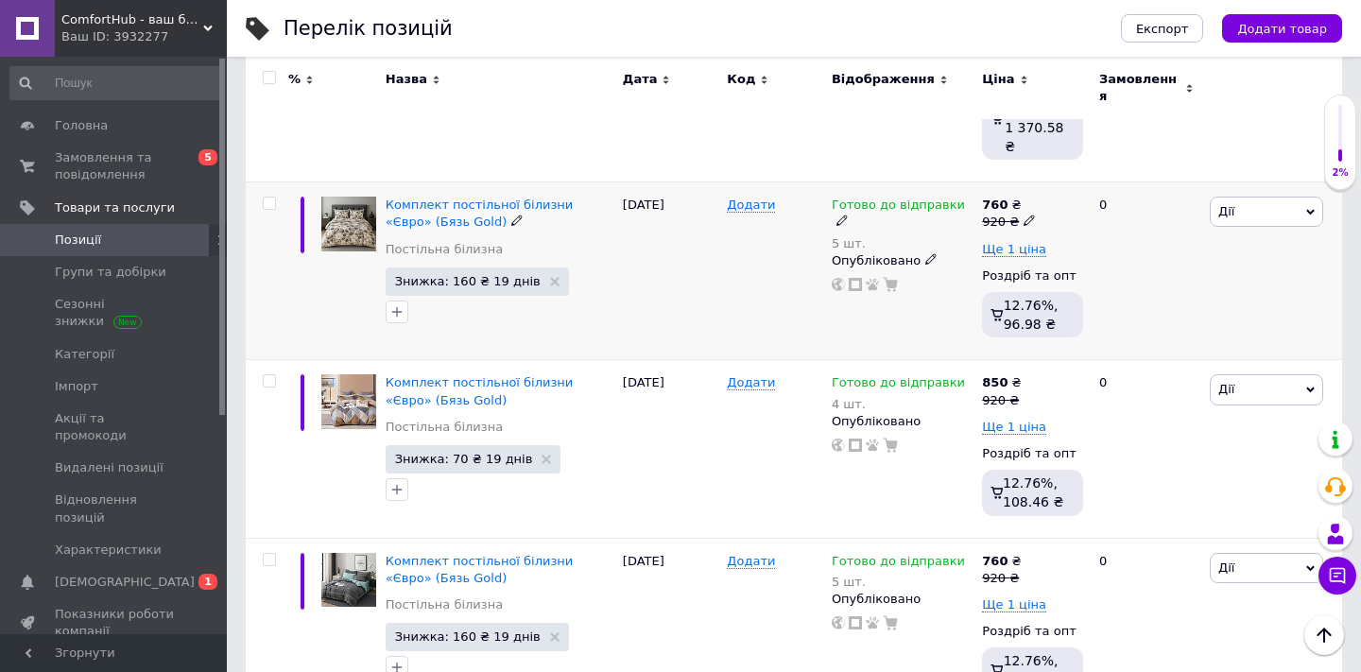
click at [267, 197] on input "checkbox" at bounding box center [269, 203] width 12 height 12
checkbox input "true"
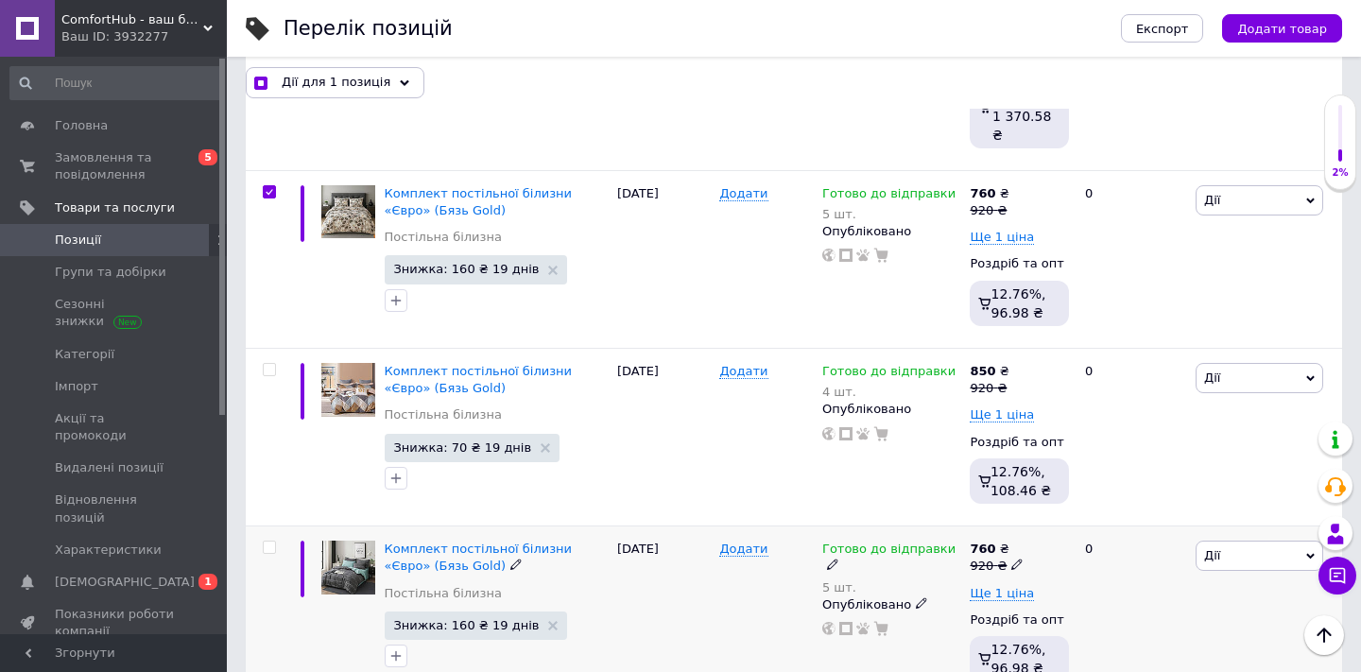
click at [269, 541] on input "checkbox" at bounding box center [269, 547] width 12 height 12
checkbox input "true"
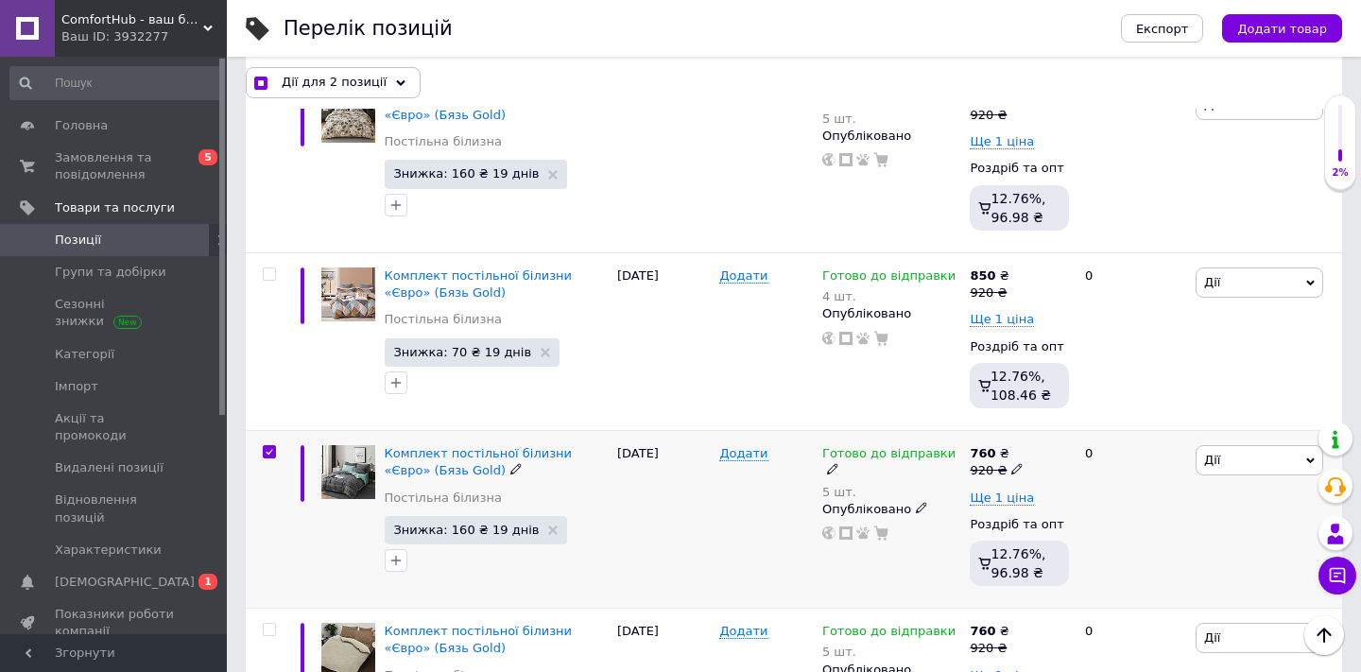
scroll to position [3032, 0]
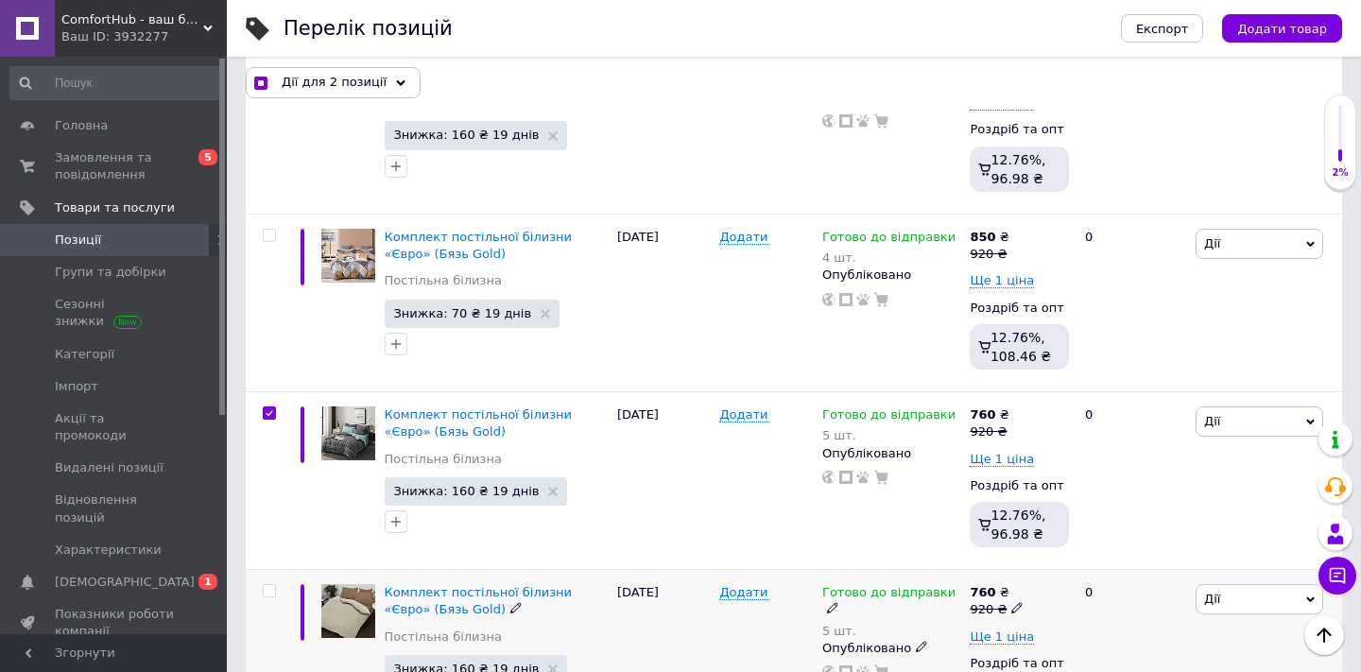
click at [266, 585] on input "checkbox" at bounding box center [269, 591] width 12 height 12
checkbox input "true"
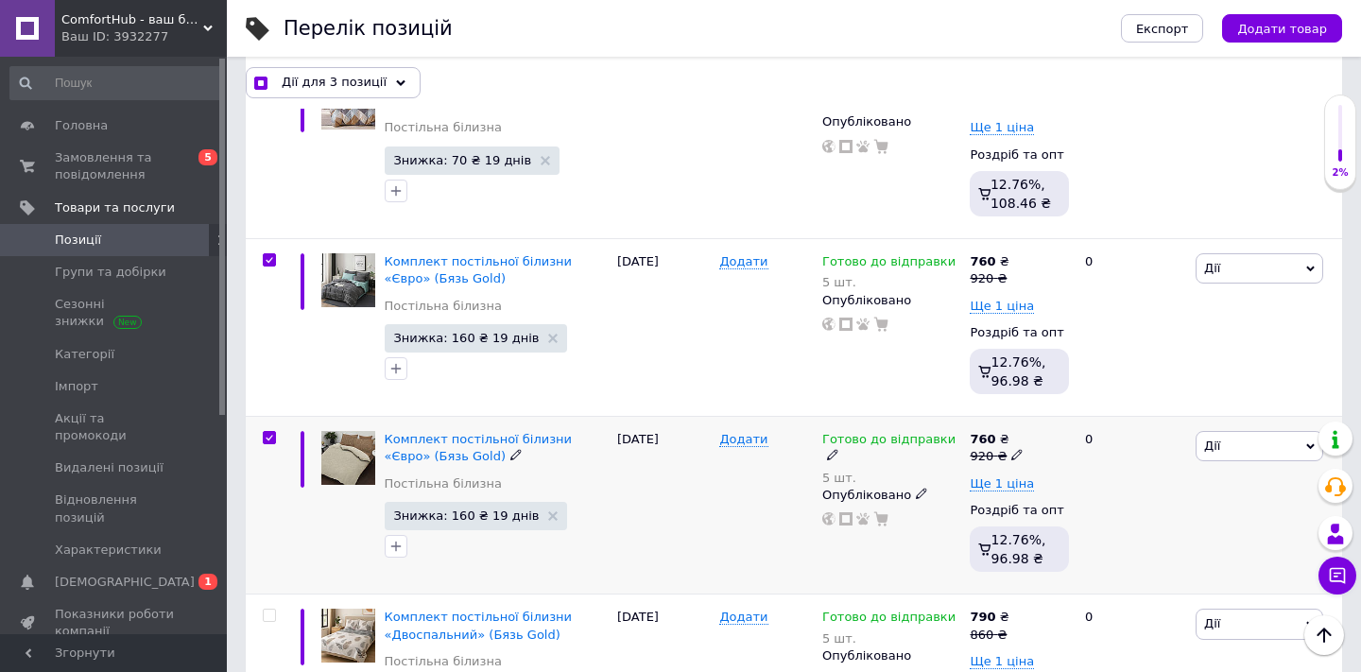
scroll to position [3157, 0]
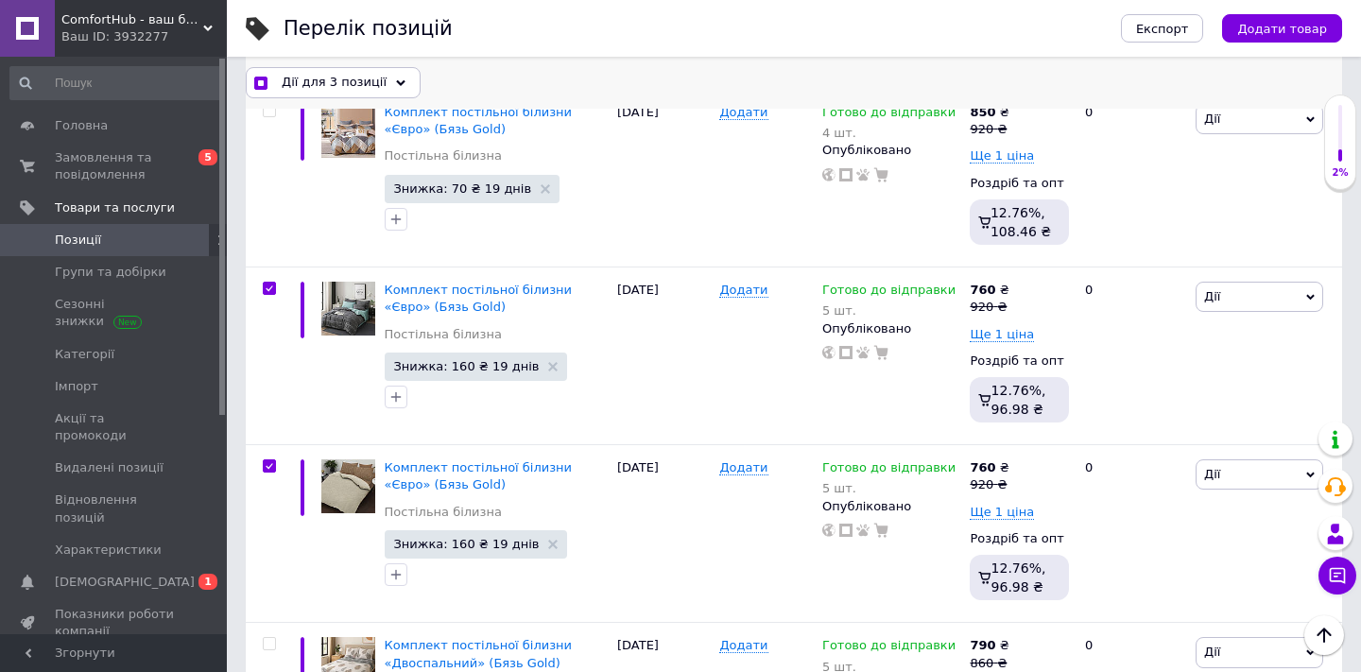
click at [401, 80] on div "Дії для 3 позиції" at bounding box center [333, 82] width 175 height 30
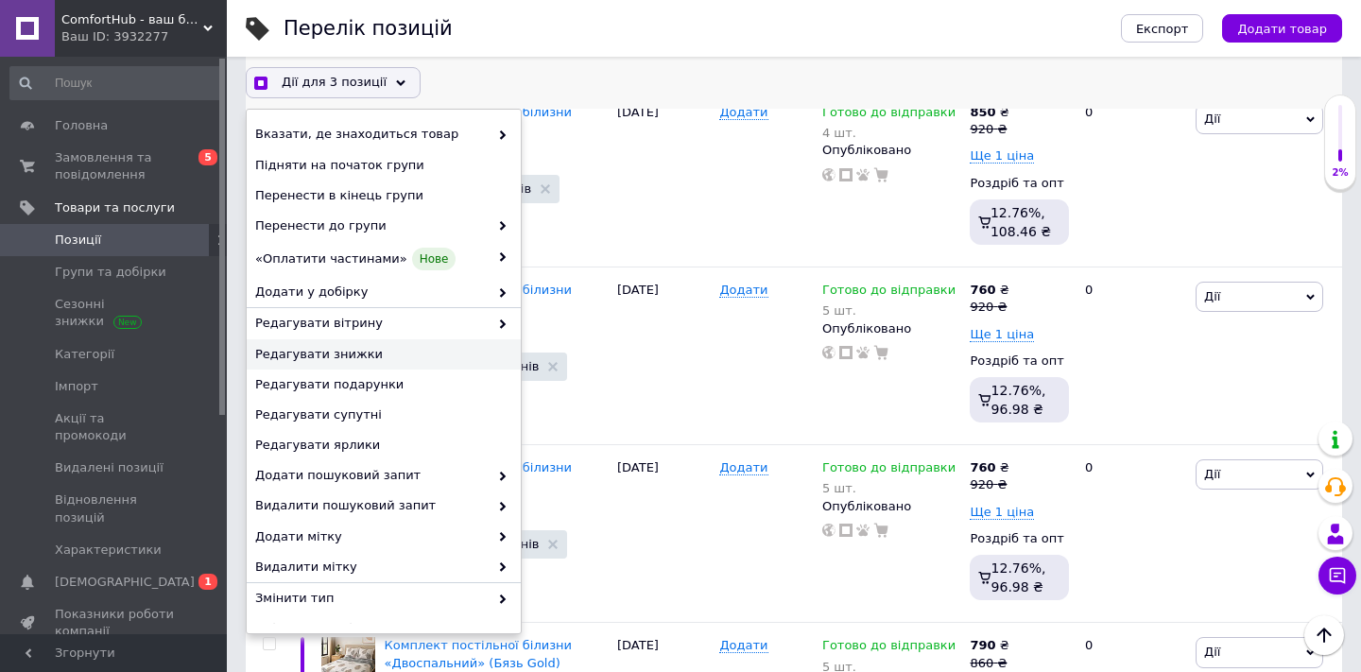
click at [283, 359] on span "Редагувати знижки" at bounding box center [381, 354] width 252 height 17
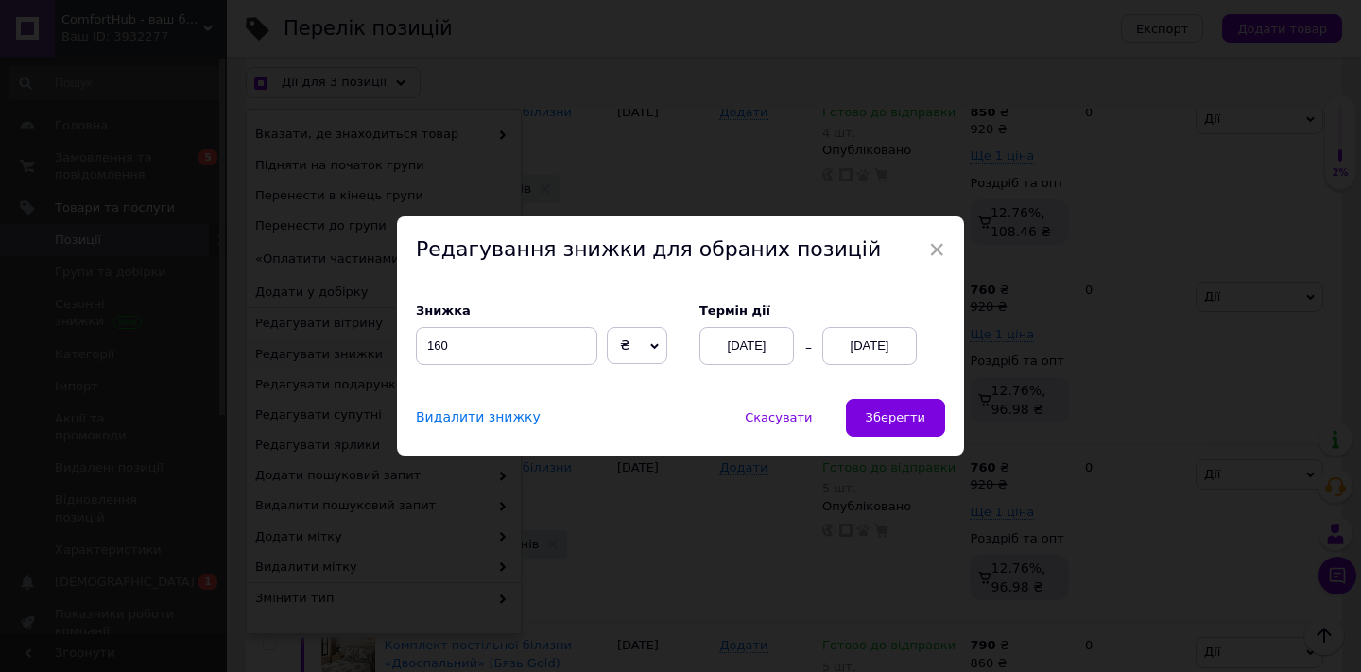
scroll to position [3079, 0]
click at [533, 357] on input "160" at bounding box center [506, 346] width 181 height 38
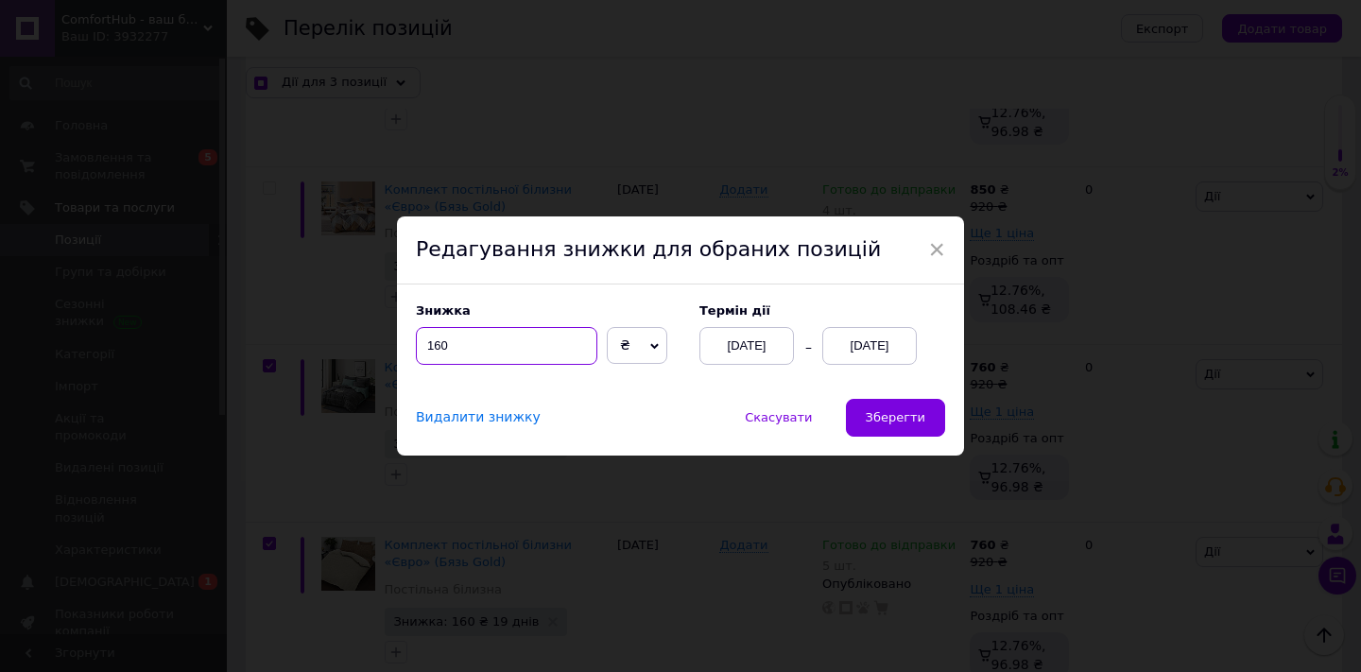
checkbox input "true"
type input "16"
checkbox input "true"
type input "1"
checkbox input "true"
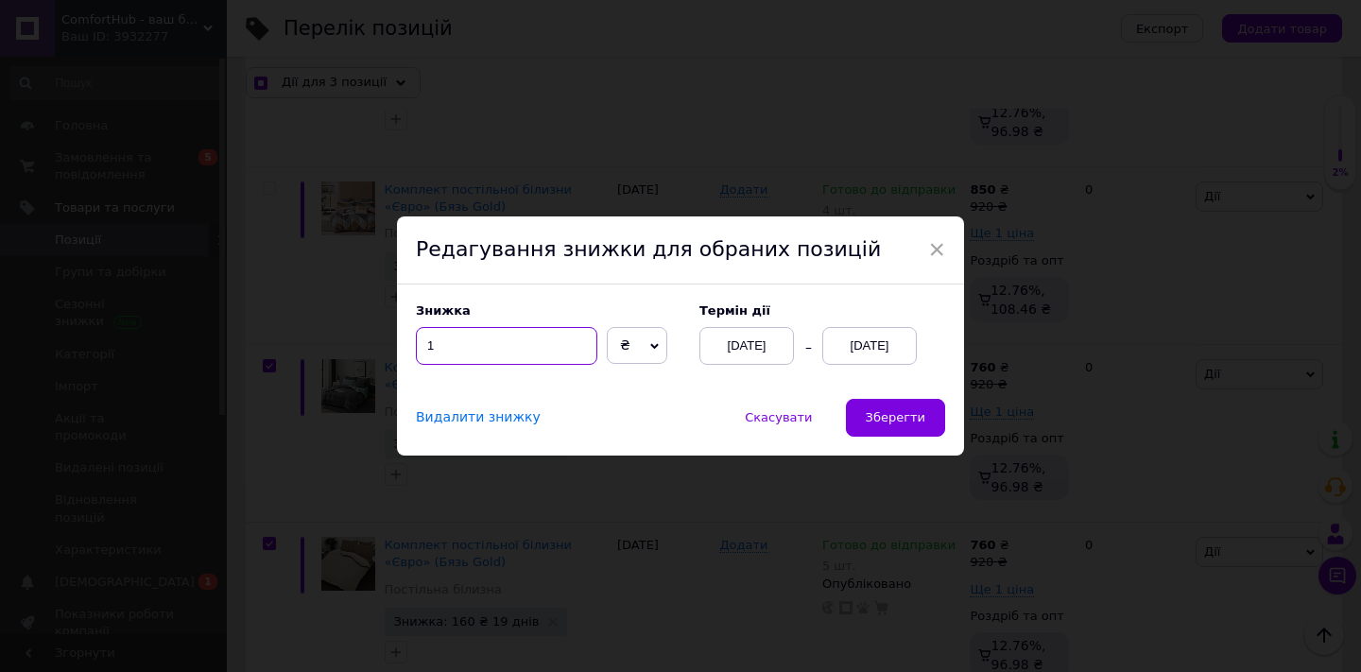
type input "13"
checkbox input "true"
type input "130"
click at [879, 419] on span "Зберегти" at bounding box center [895, 417] width 60 height 14
checkbox input "true"
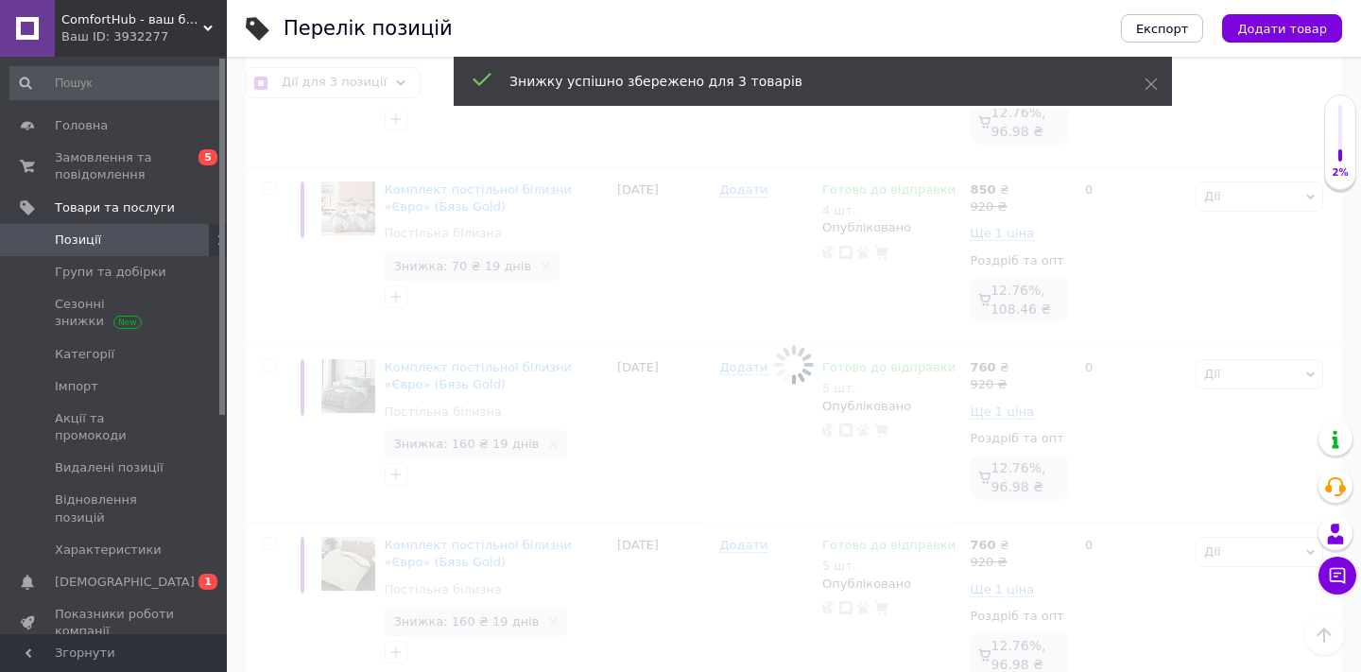
checkbox input "false"
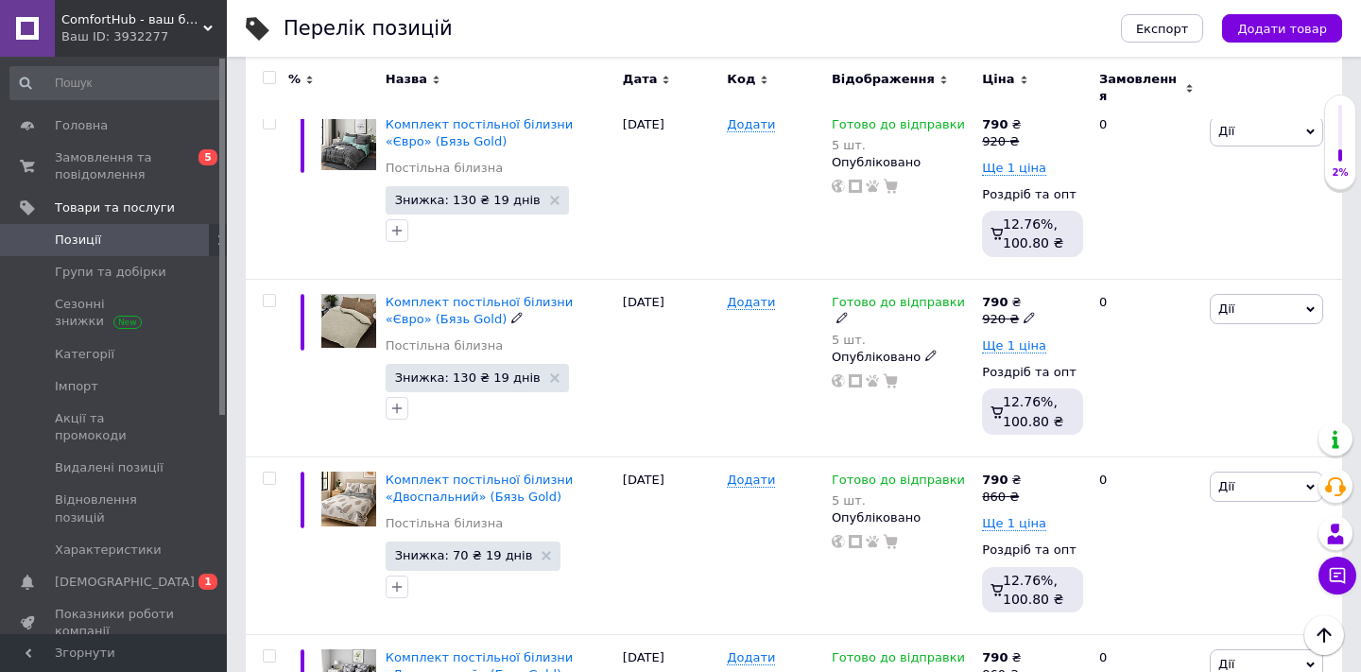
scroll to position [3408, 0]
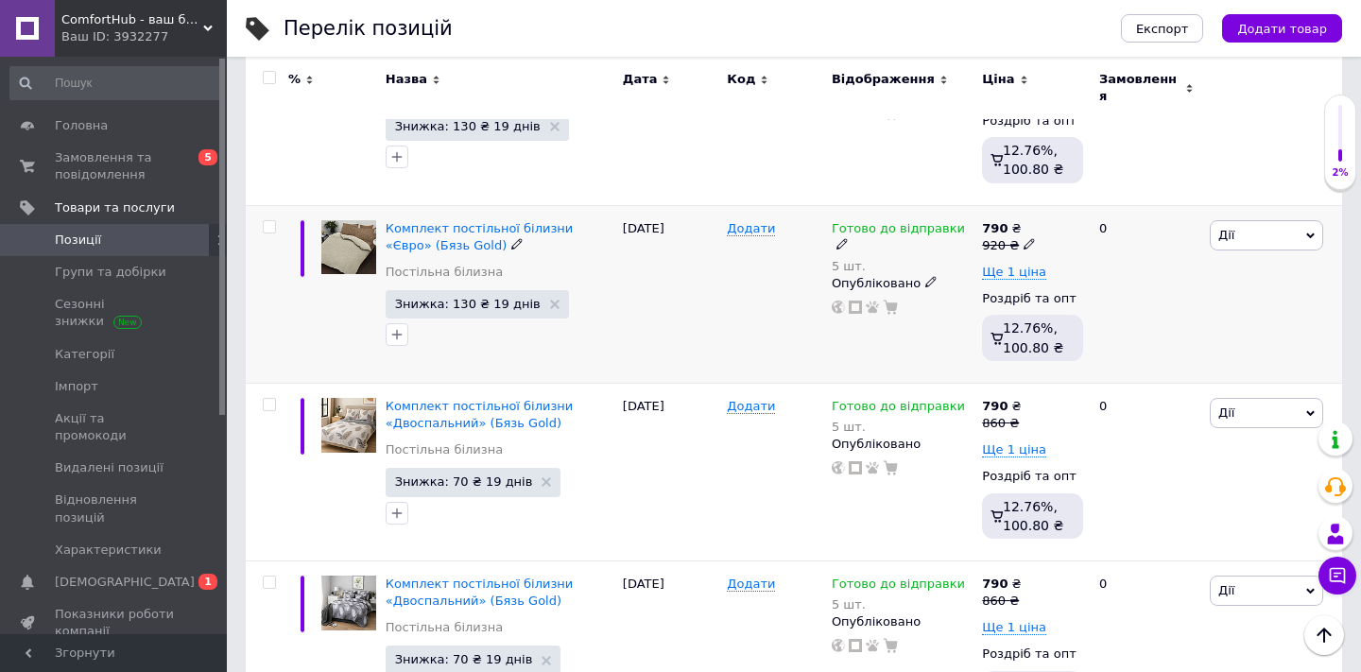
click at [274, 221] on input "checkbox" at bounding box center [269, 227] width 12 height 12
checkbox input "true"
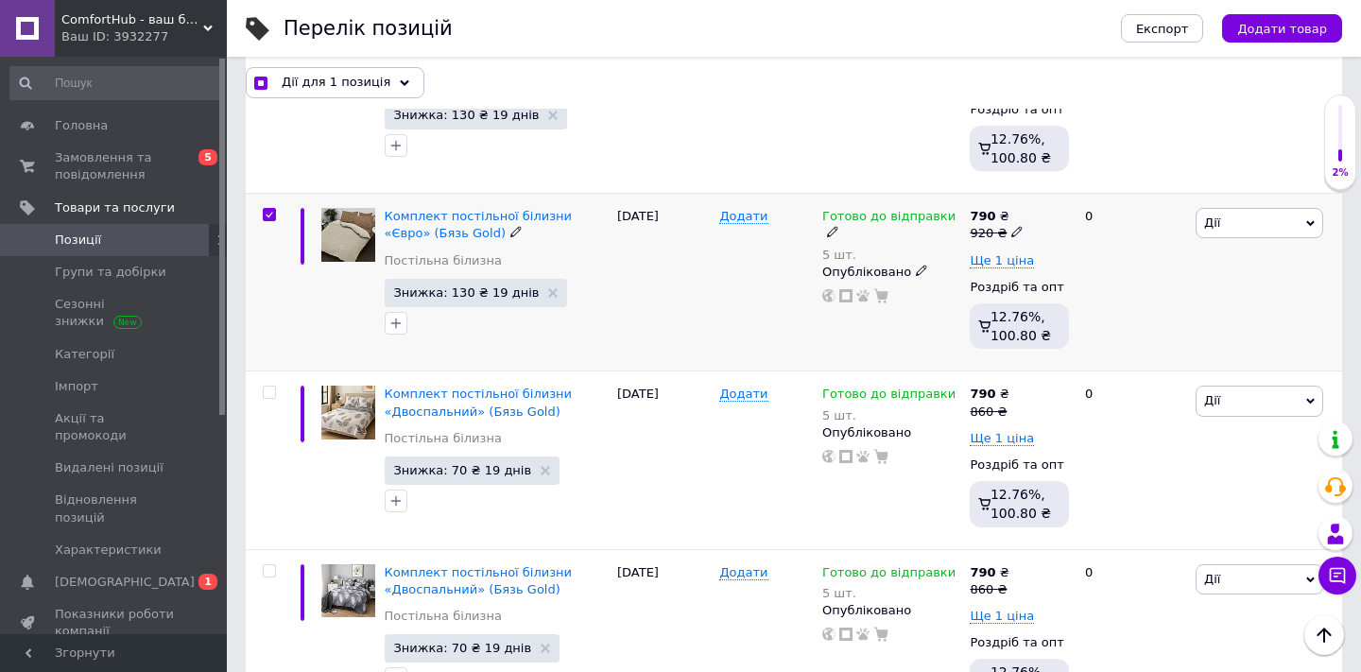
scroll to position [3407, 0]
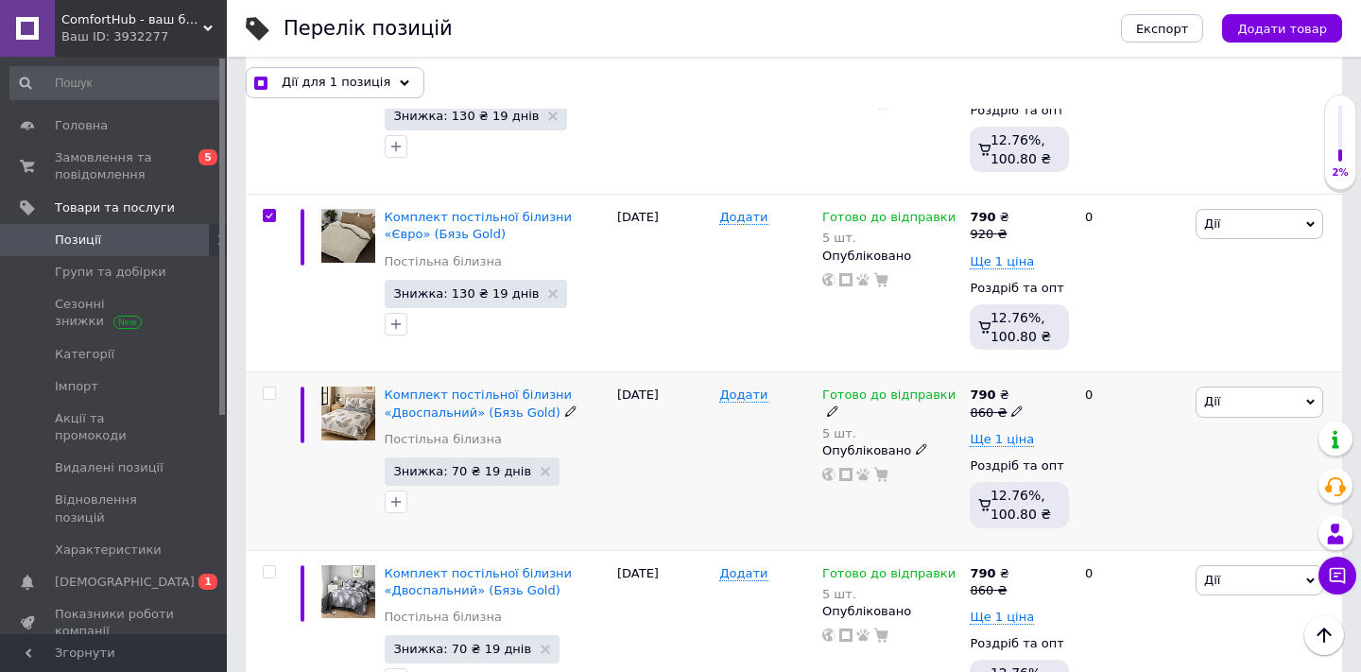
click at [272, 377] on div at bounding box center [267, 461] width 43 height 178
checkbox input "true"
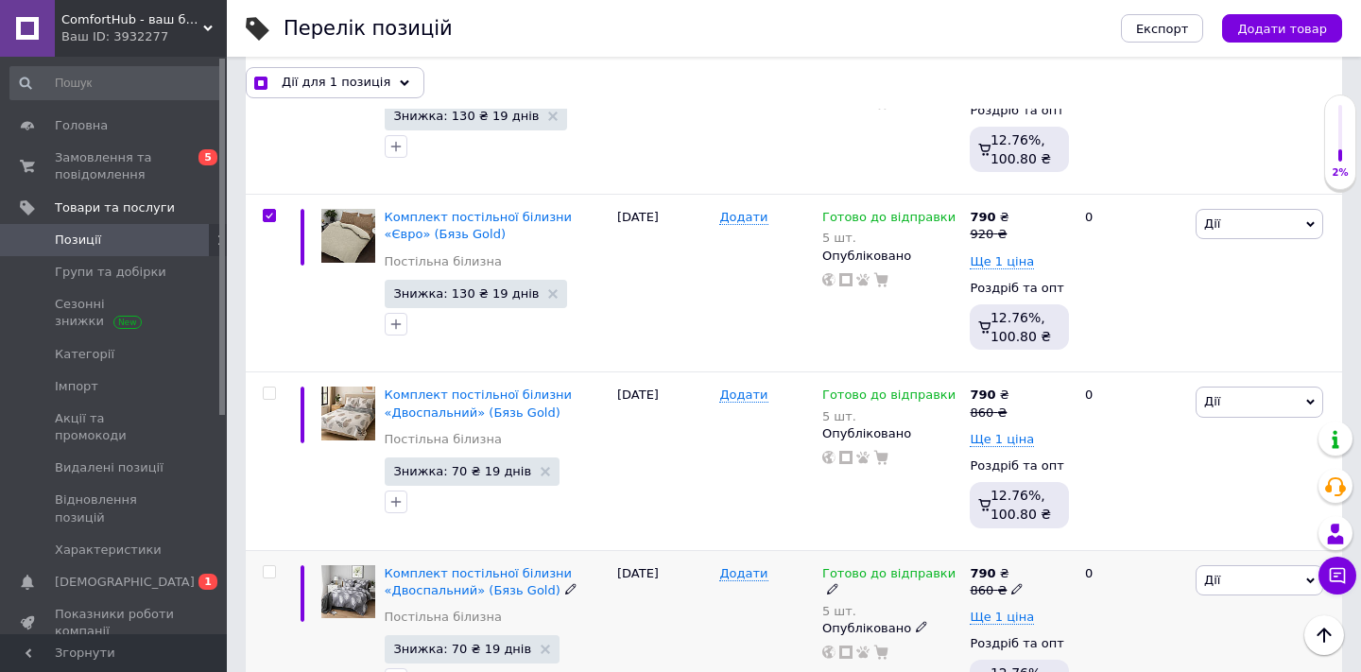
click at [268, 566] on input "checkbox" at bounding box center [269, 572] width 12 height 12
checkbox input "true"
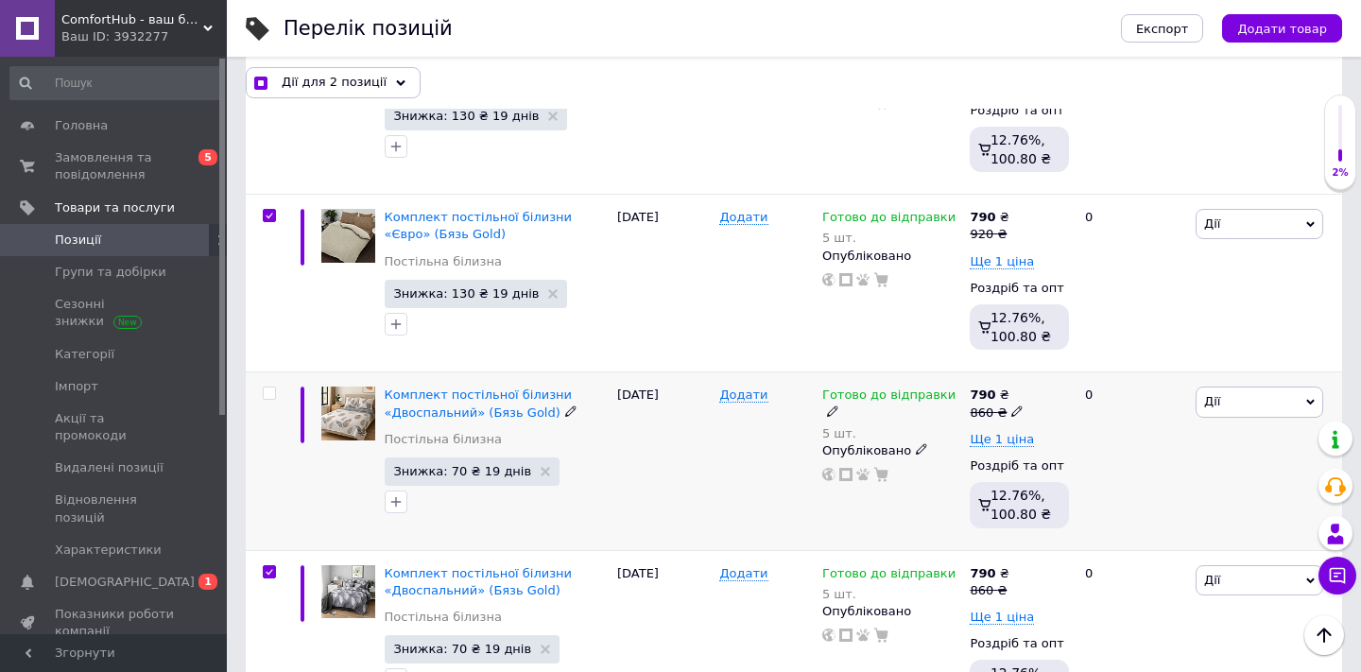
click at [266, 387] on input "checkbox" at bounding box center [269, 393] width 12 height 12
checkbox input "true"
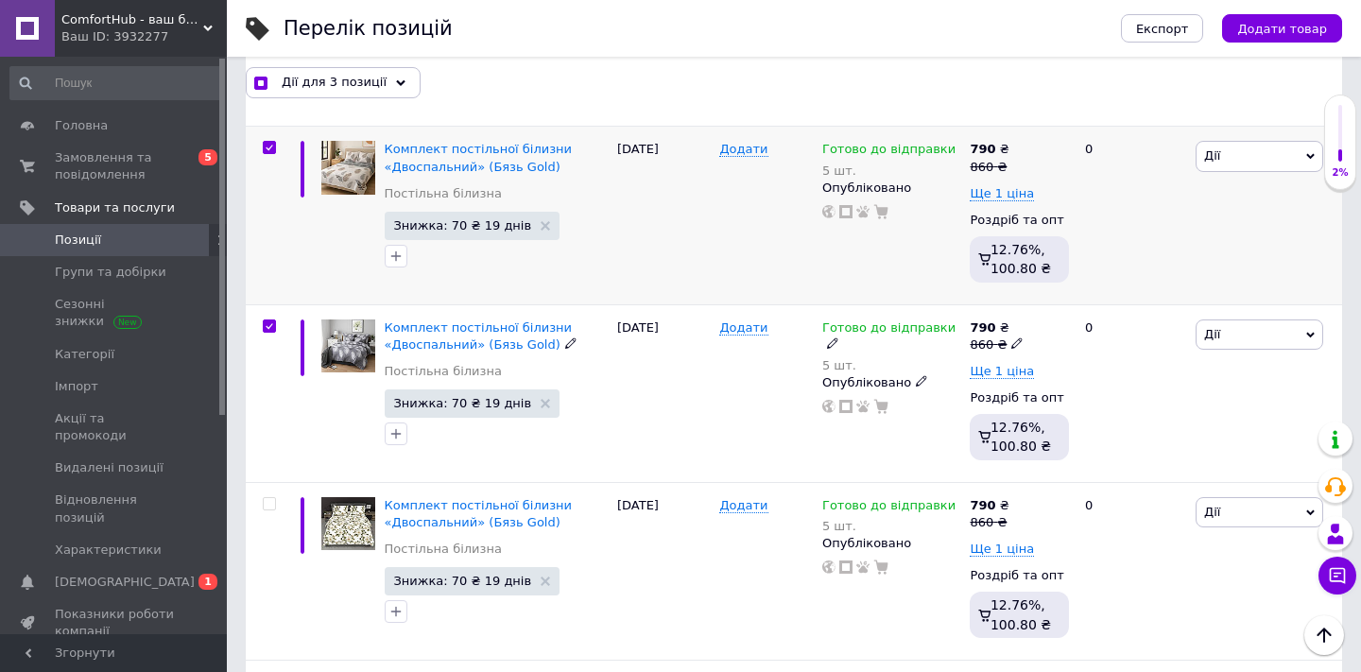
scroll to position [3654, 0]
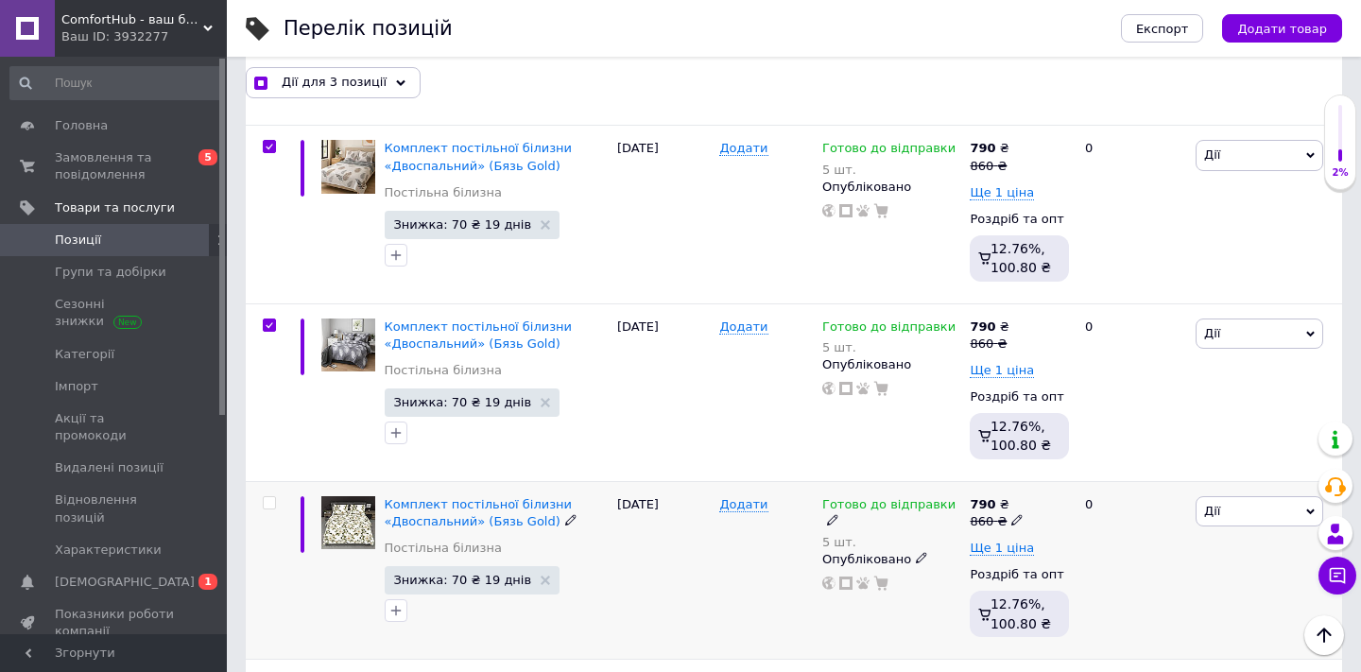
click at [269, 486] on div at bounding box center [267, 570] width 43 height 178
checkbox input "true"
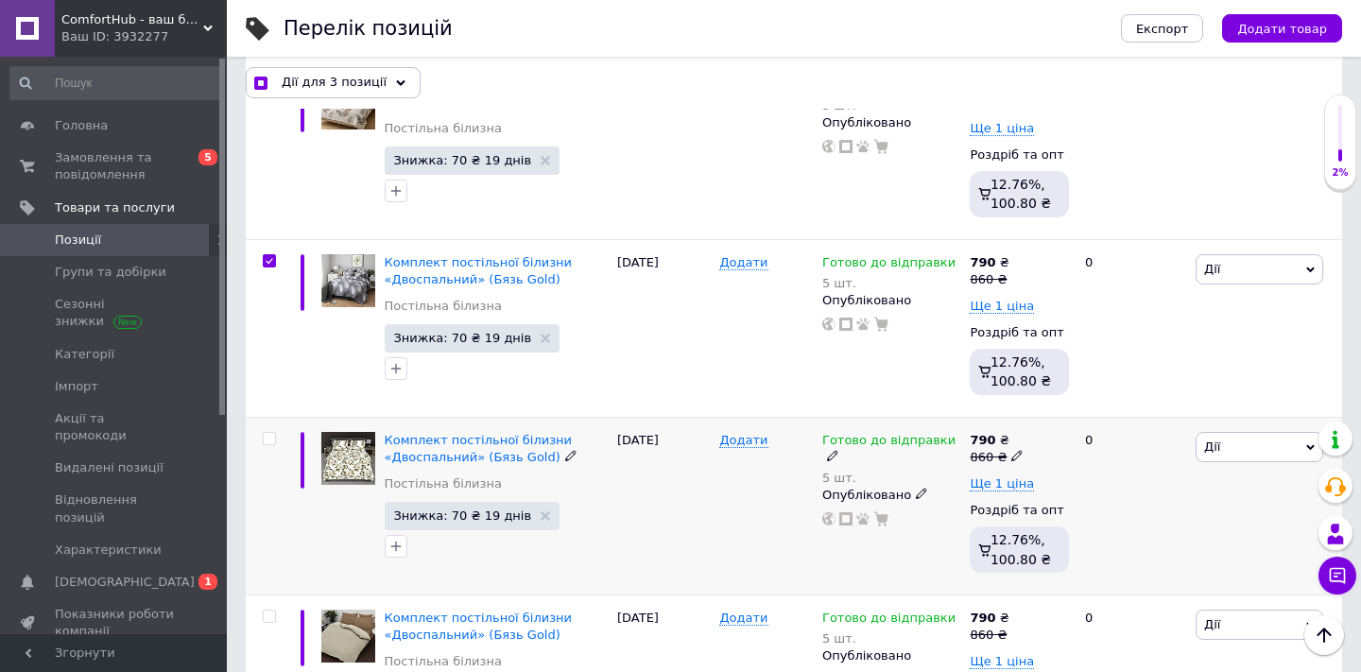
scroll to position [3721, 0]
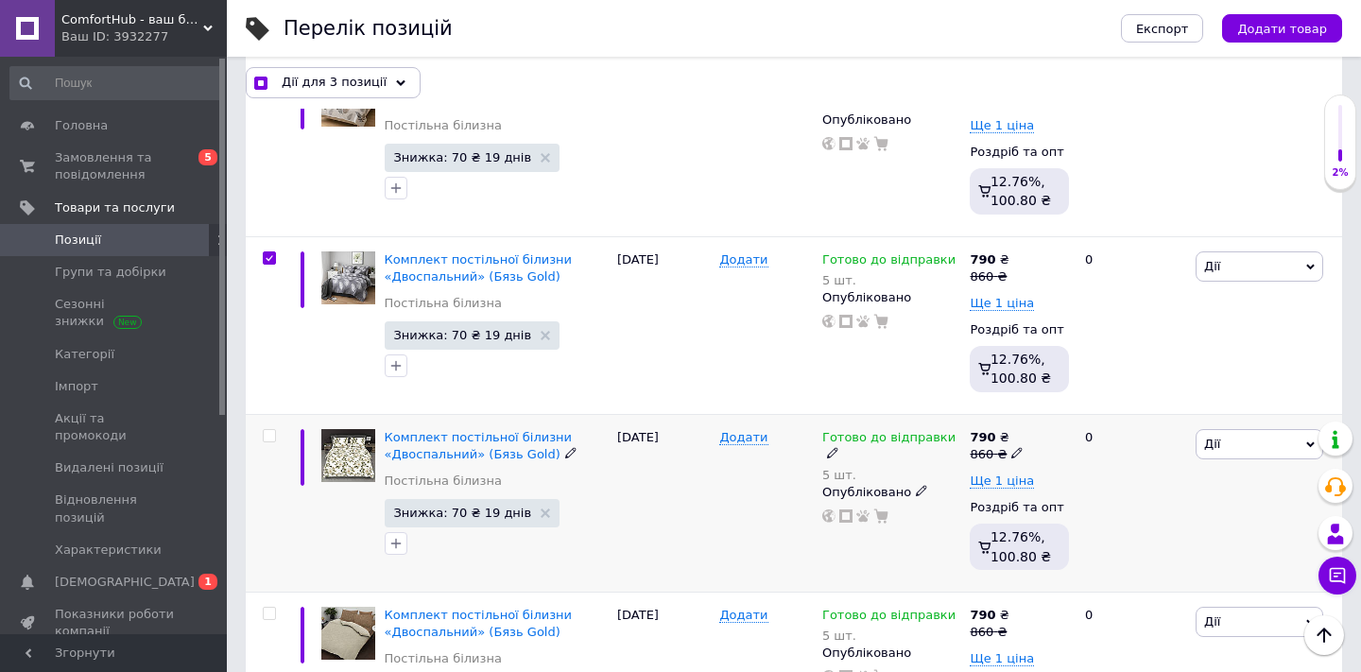
click at [268, 430] on input "checkbox" at bounding box center [269, 436] width 12 height 12
checkbox input "true"
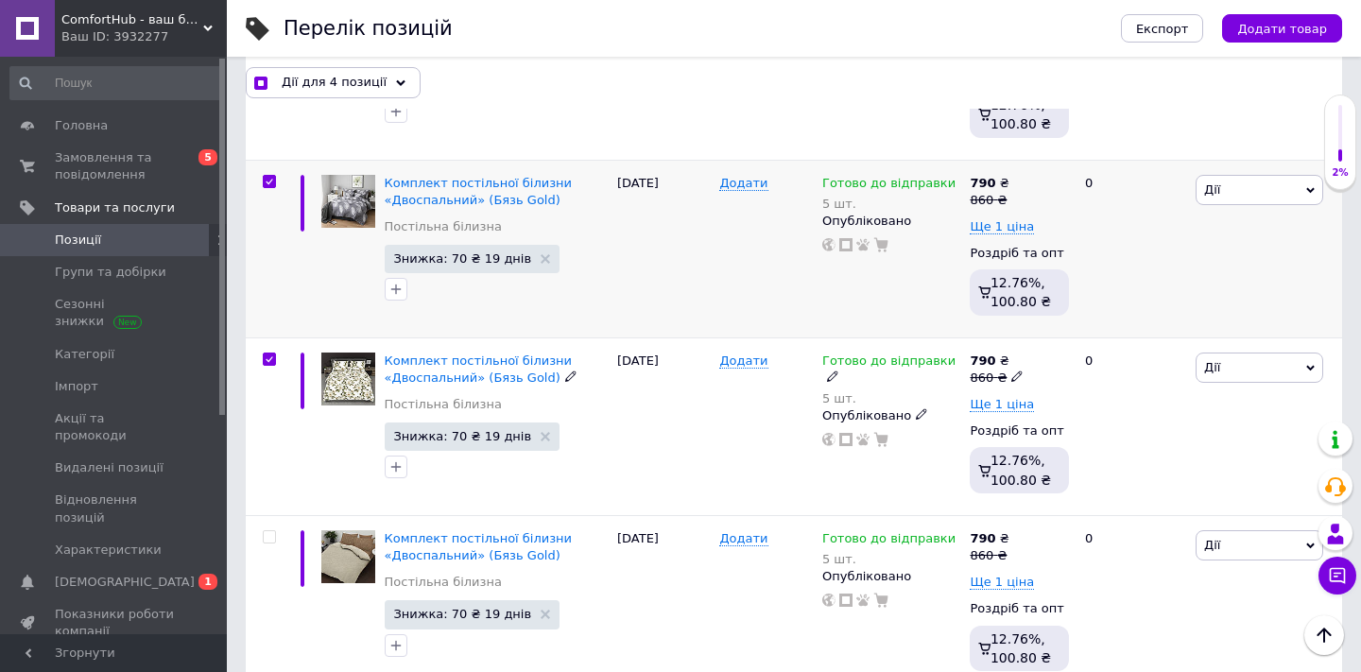
scroll to position [3803, 0]
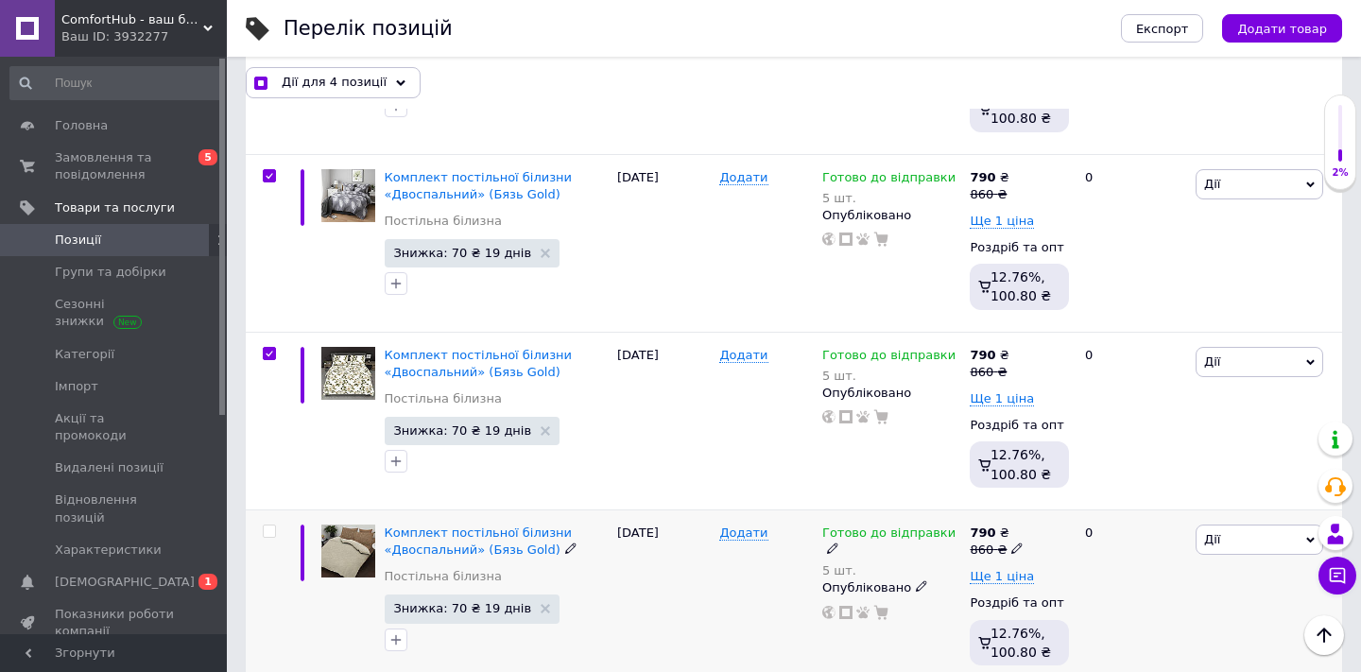
click at [271, 525] on input "checkbox" at bounding box center [269, 531] width 12 height 12
checkbox input "true"
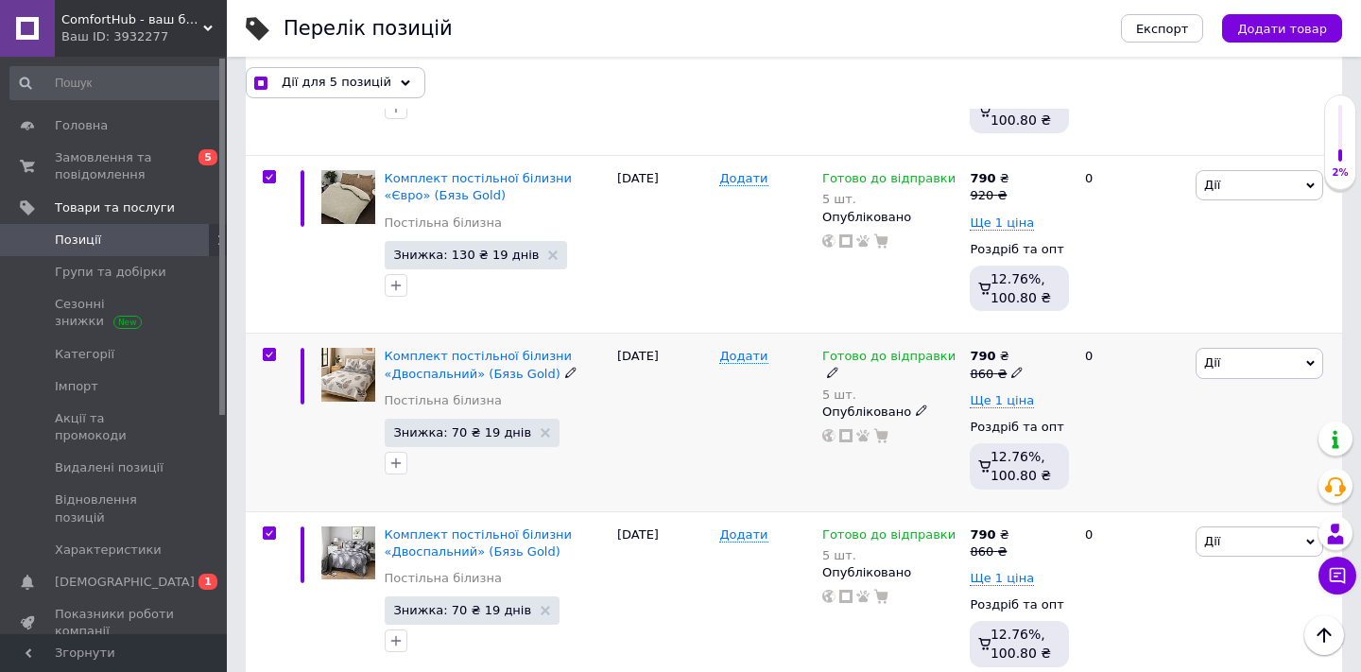
scroll to position [3444, 0]
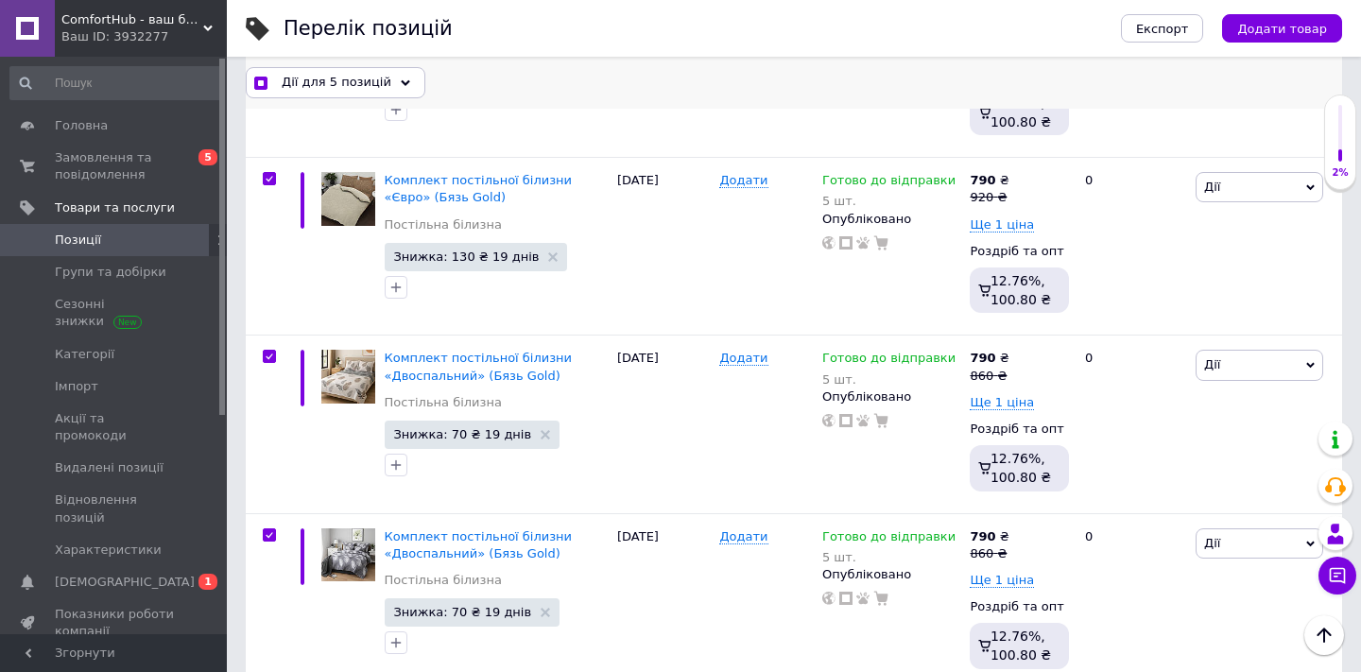
click at [391, 88] on div "Дії для 5 позицій" at bounding box center [336, 82] width 180 height 30
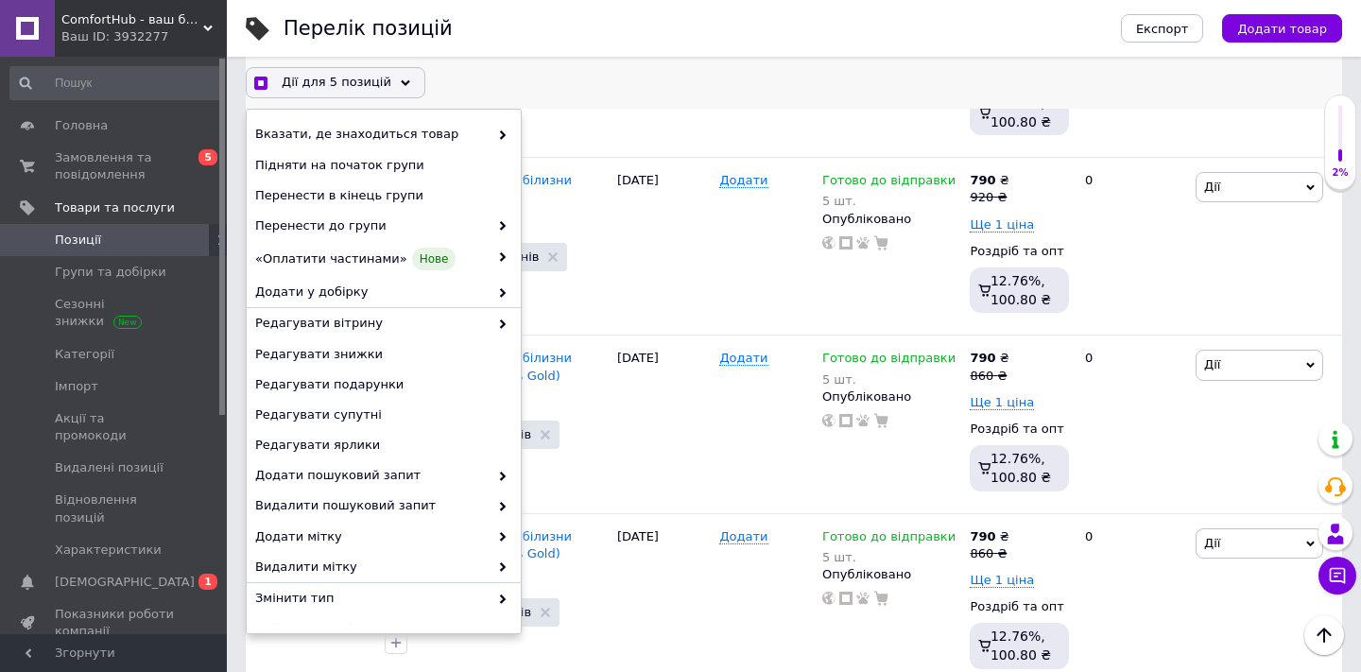
click at [391, 88] on div "Дії для 5 позицій" at bounding box center [336, 82] width 180 height 30
checkbox input "true"
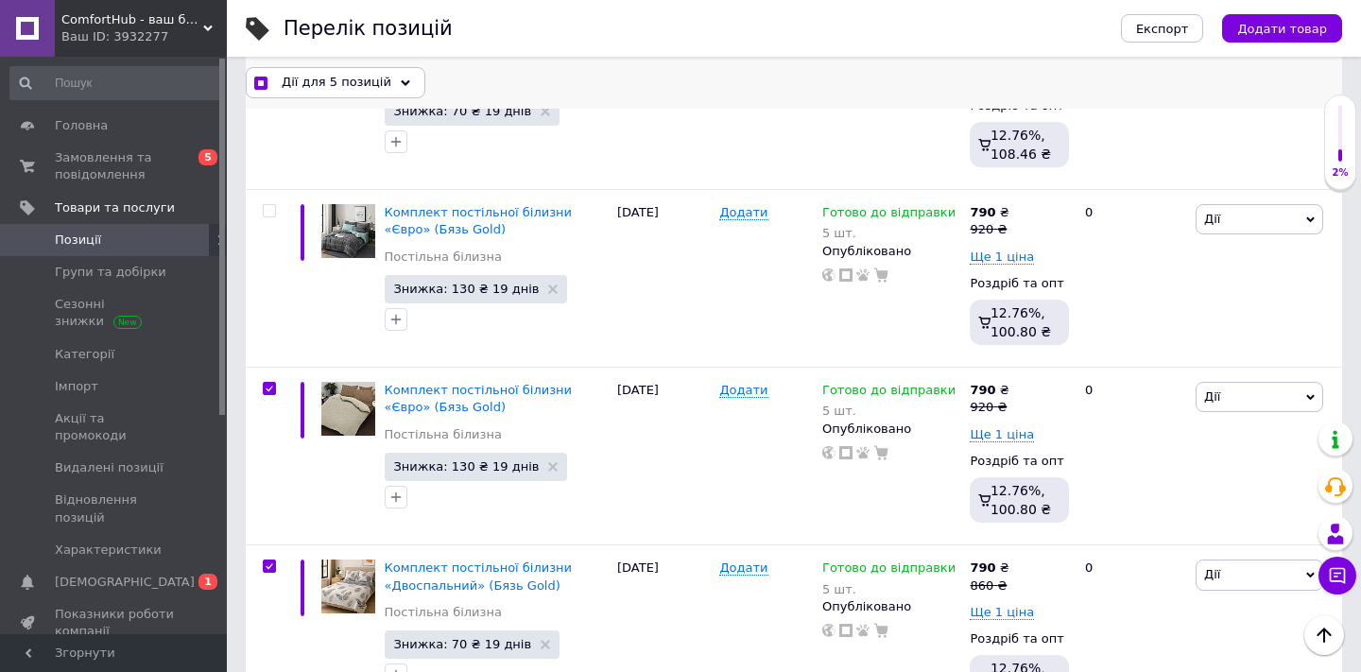
scroll to position [3213, 0]
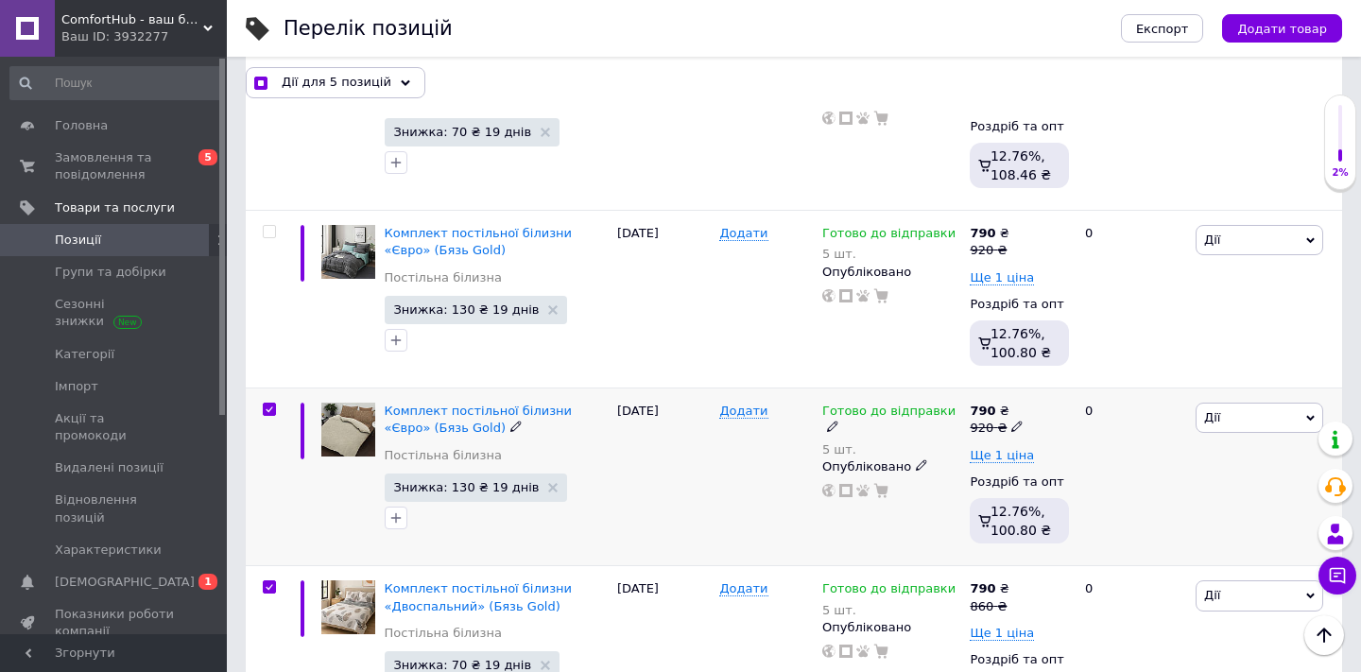
click at [264, 403] on input "checkbox" at bounding box center [269, 409] width 12 height 12
checkbox input "false"
checkbox input "true"
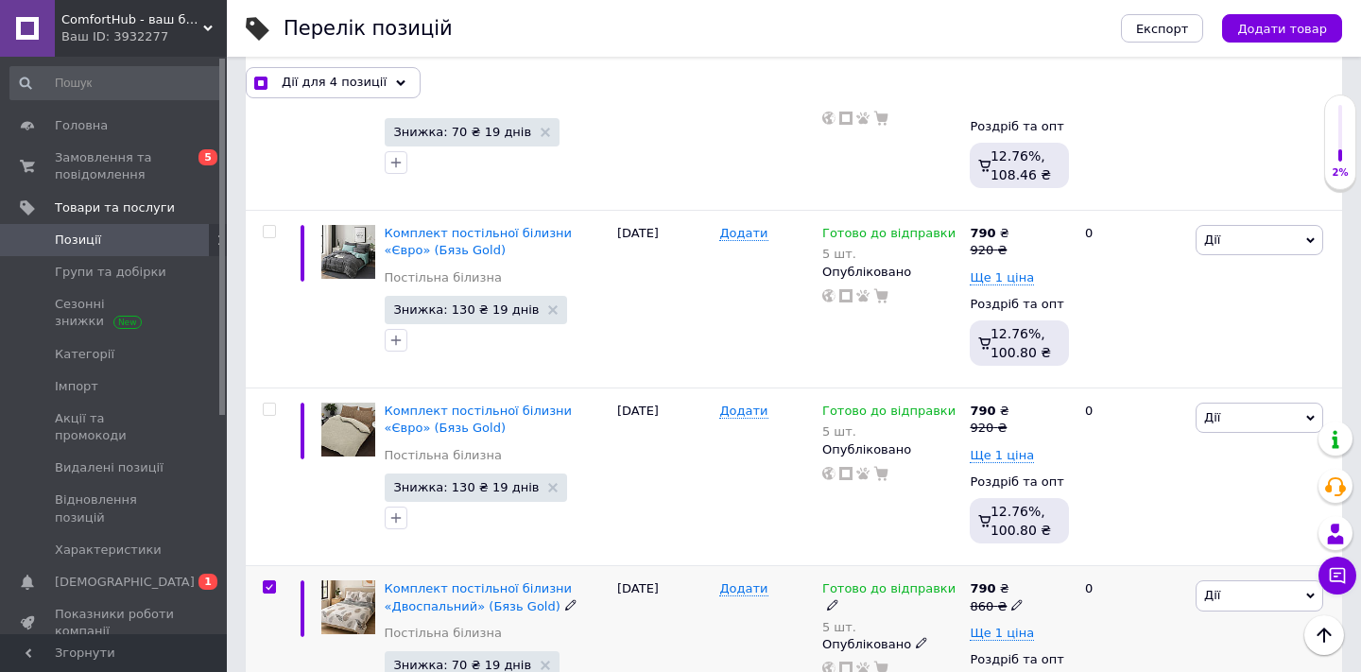
click at [265, 581] on input "checkbox" at bounding box center [269, 587] width 12 height 12
checkbox input "false"
checkbox input "true"
click at [265, 581] on input "checkbox" at bounding box center [269, 587] width 12 height 12
checkbox input "true"
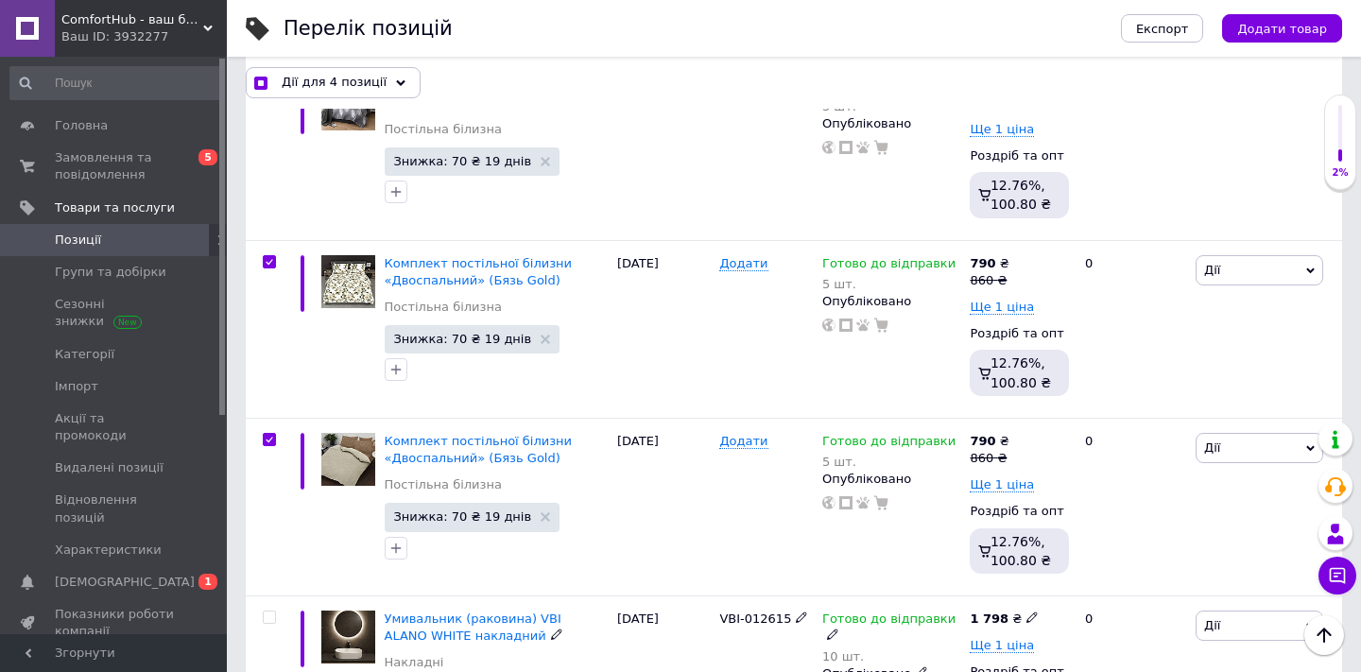
scroll to position [3893, 0]
click at [375, 79] on span "Дії для 4 позиції" at bounding box center [334, 82] width 105 height 17
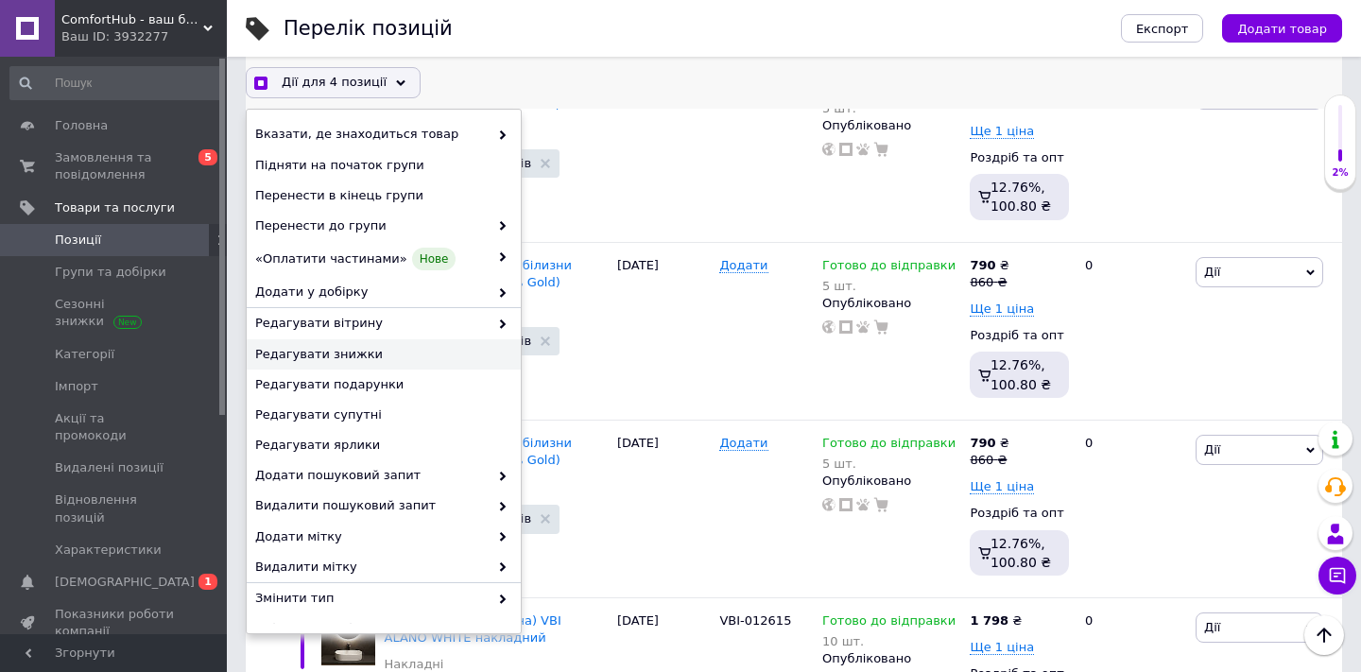
click at [359, 352] on span "Редагувати знижки" at bounding box center [381, 354] width 252 height 17
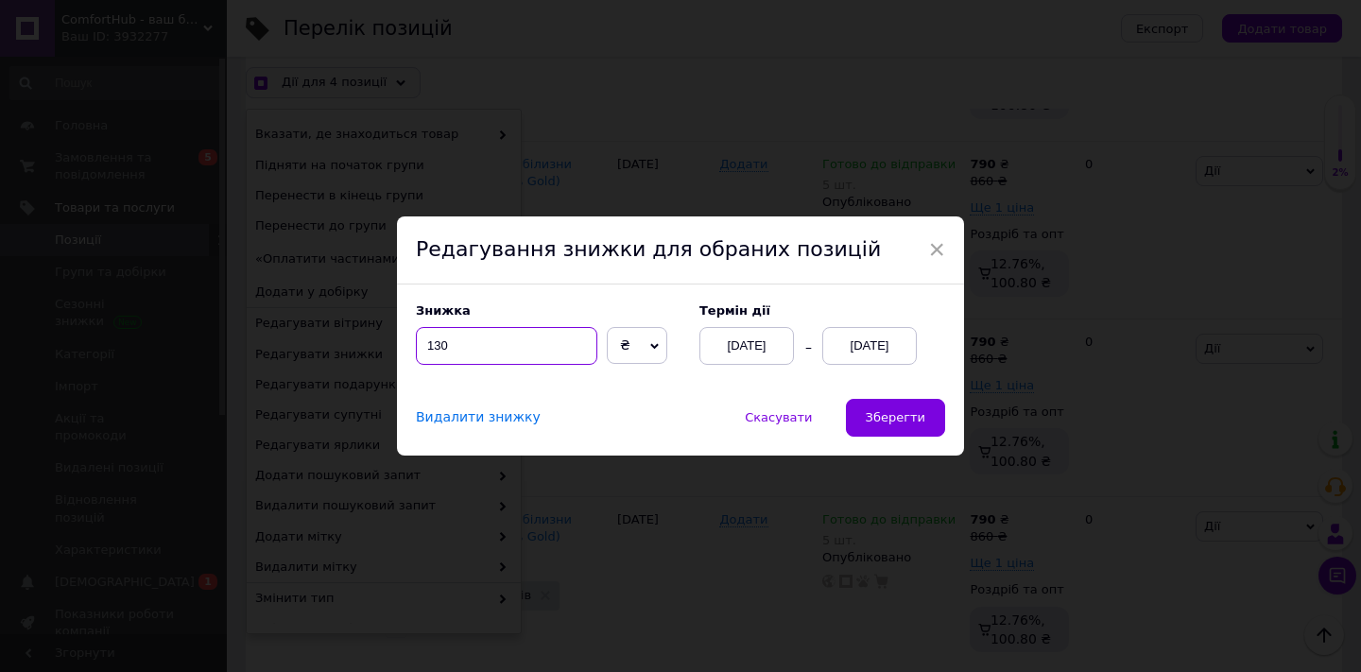
click at [488, 346] on input "130" at bounding box center [506, 346] width 181 height 38
checkbox input "true"
type input "13"
checkbox input "true"
type input "1"
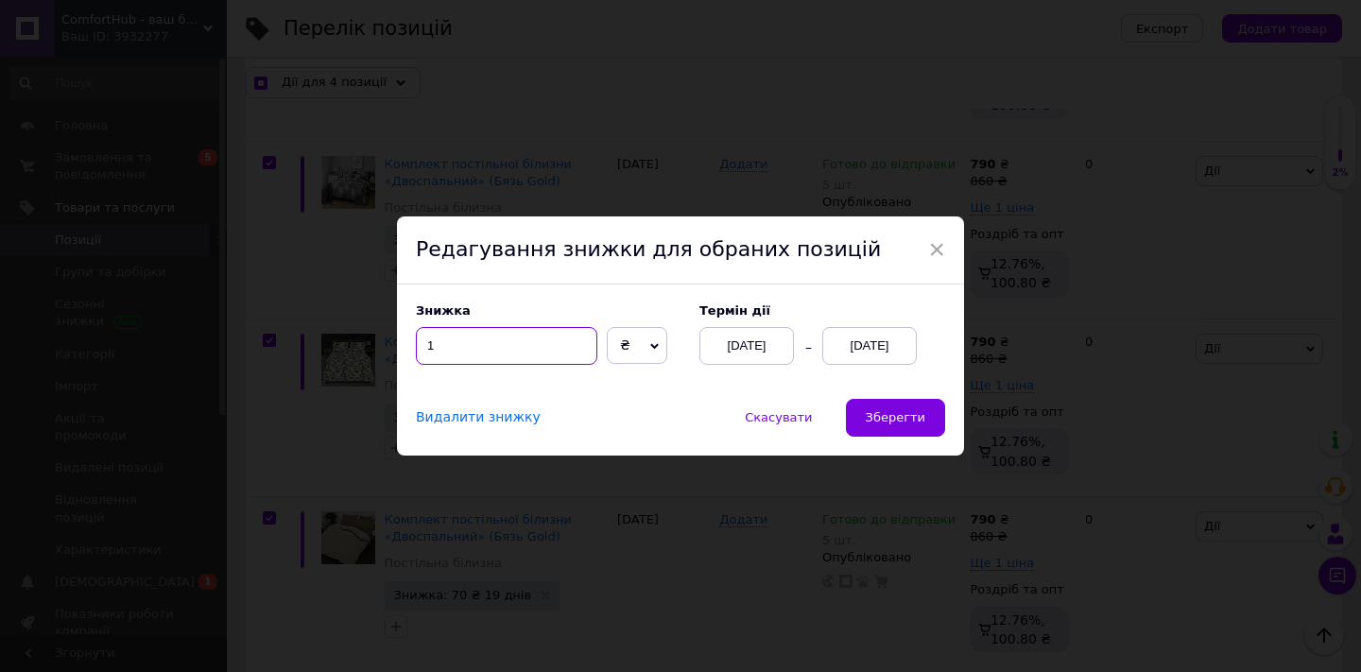
checkbox input "true"
type input "1"
checkbox input "true"
type input "10"
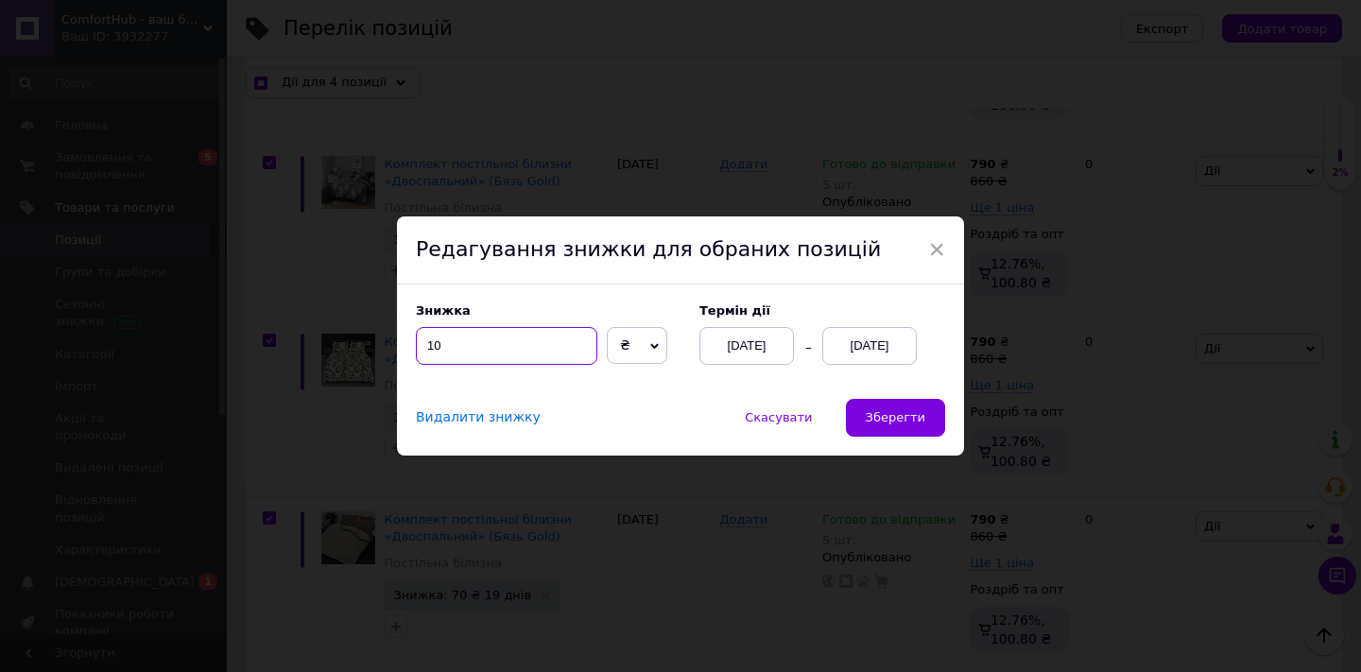
checkbox input "true"
type input "100"
checkbox input "true"
type input "1000"
checkbox input "true"
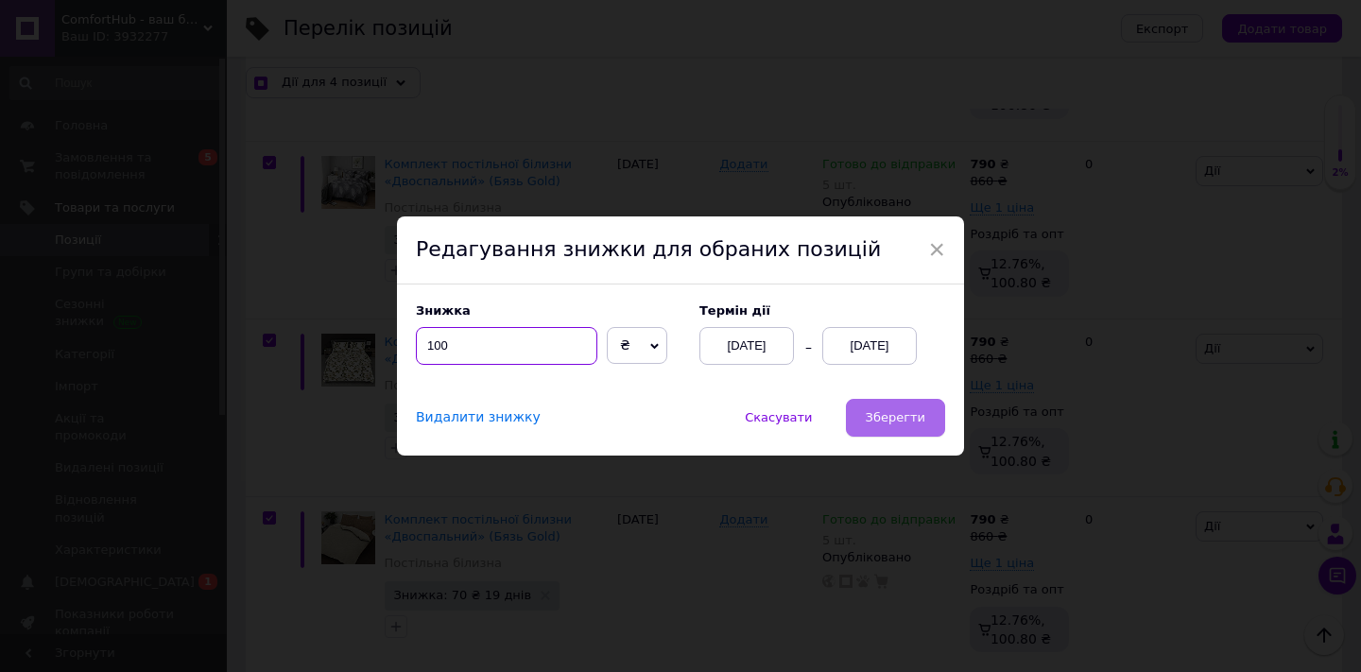
type input "100"
click at [930, 411] on button "Зберегти" at bounding box center [895, 418] width 99 height 38
checkbox input "true"
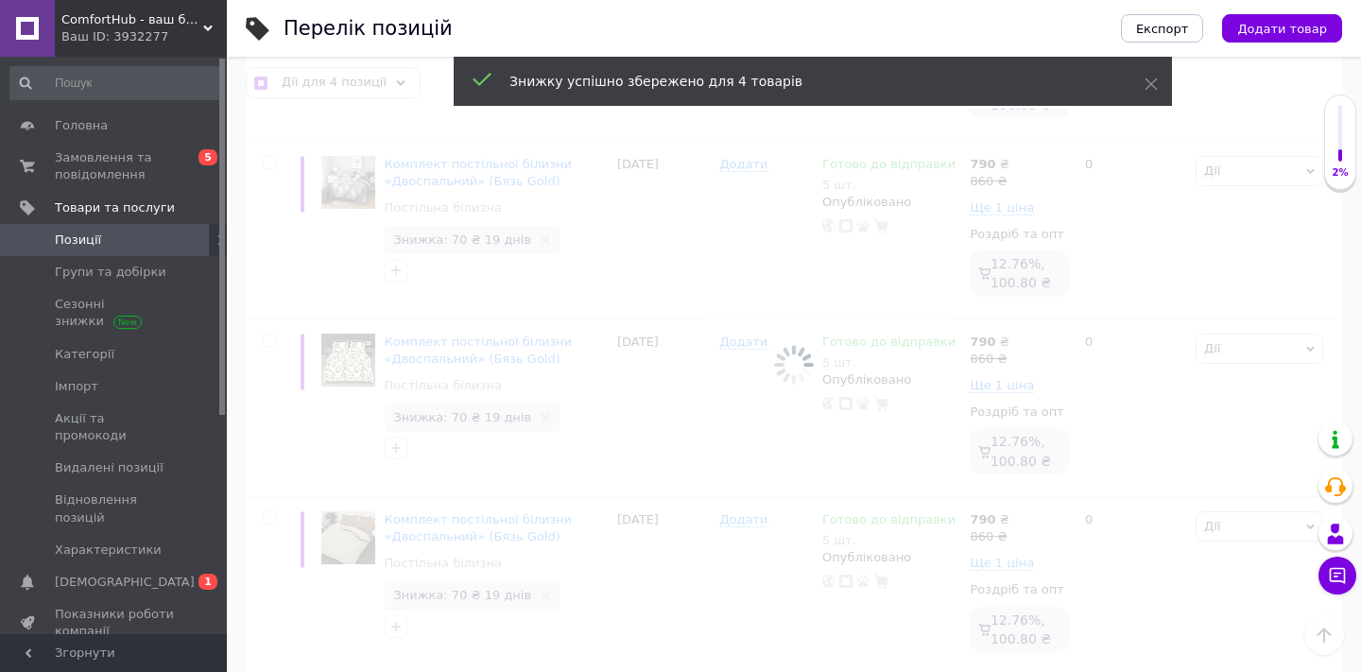
checkbox input "false"
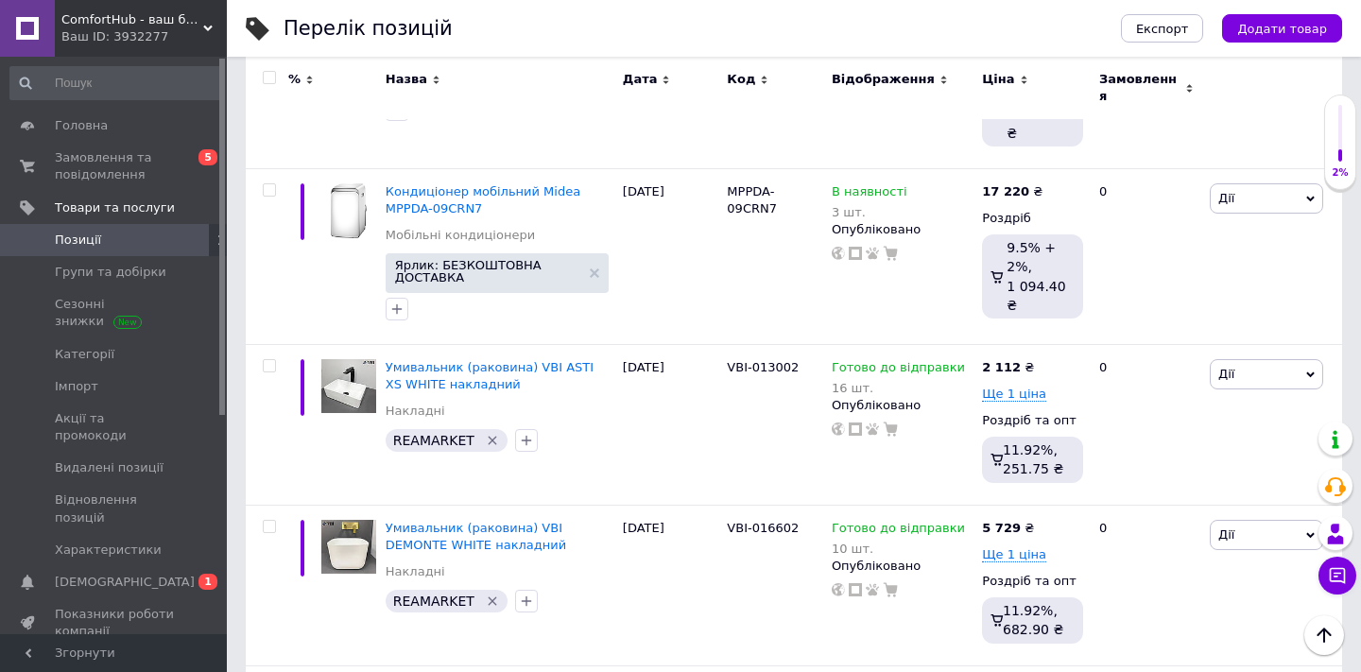
scroll to position [15850, 0]
